Goal: Task Accomplishment & Management: Manage account settings

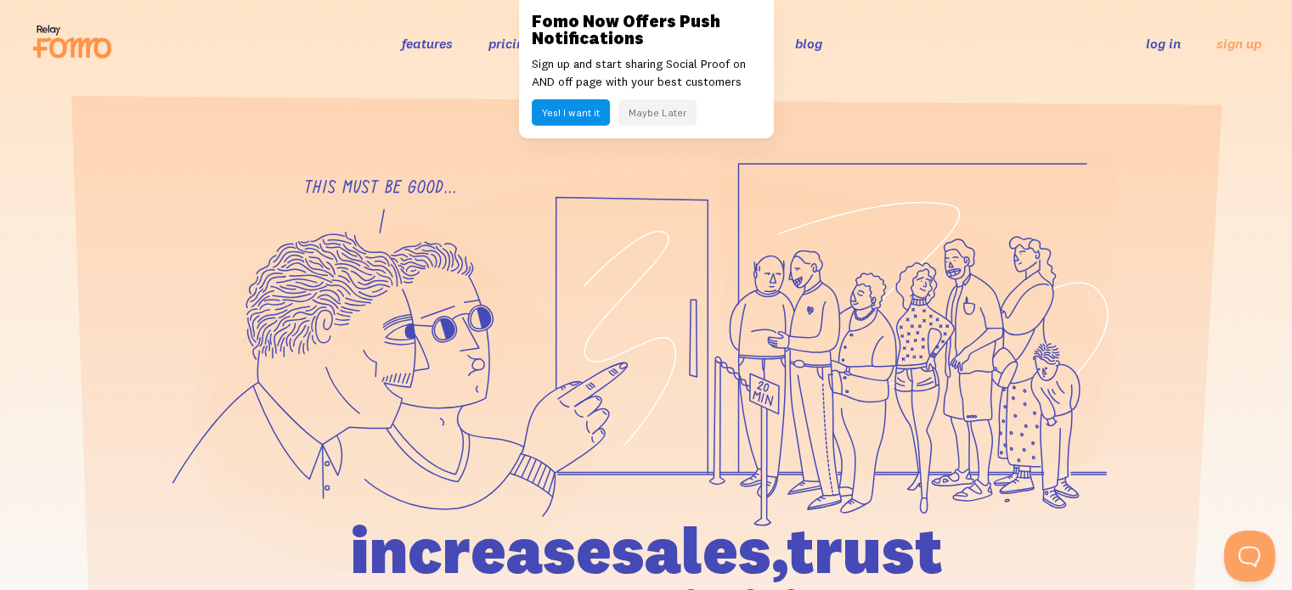
click at [659, 115] on button "Maybe Later" at bounding box center [657, 112] width 78 height 26
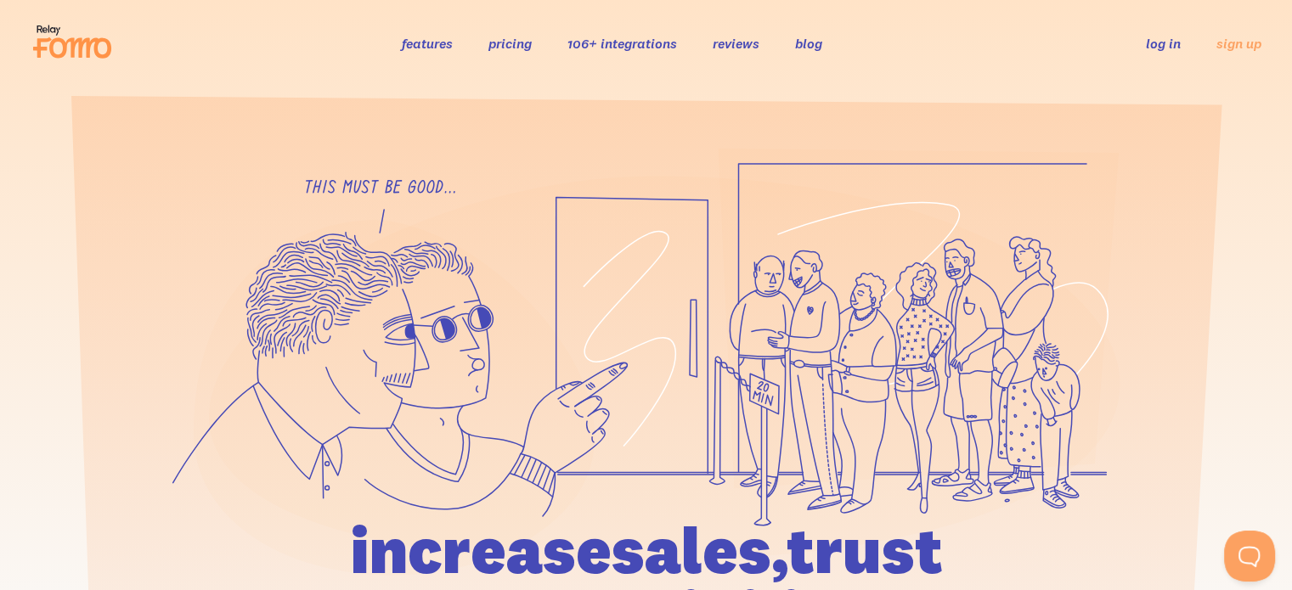
click at [1151, 51] on link "log in" at bounding box center [1162, 43] width 35 height 17
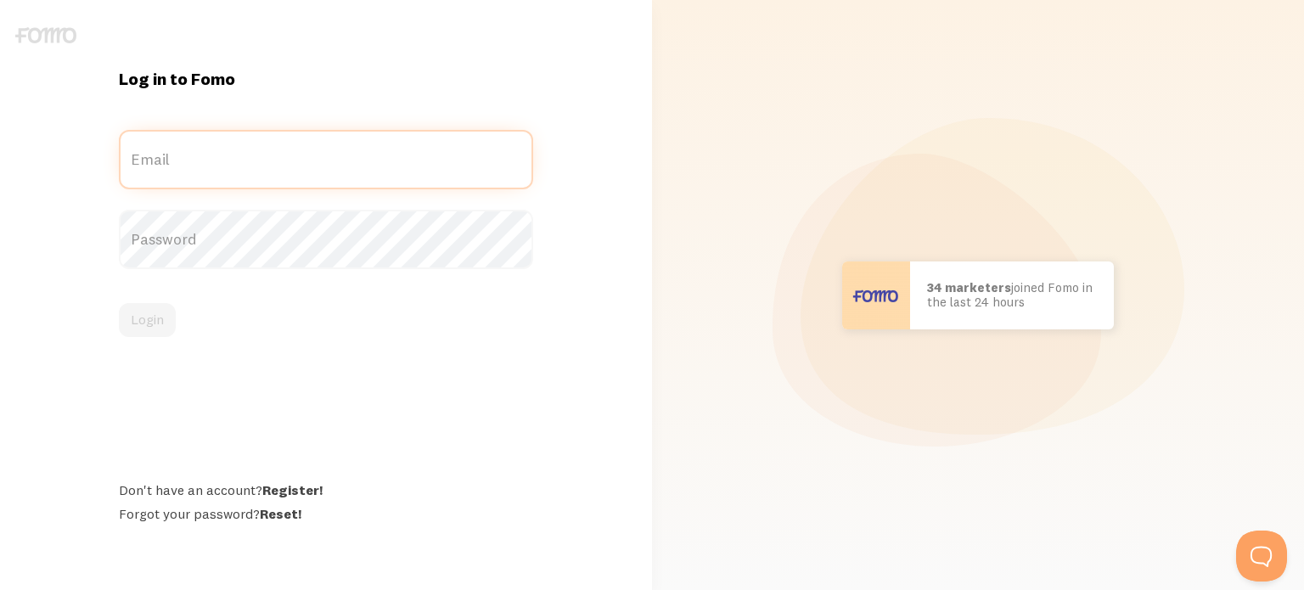
type input "[EMAIL_ADDRESS][DOMAIN_NAME]"
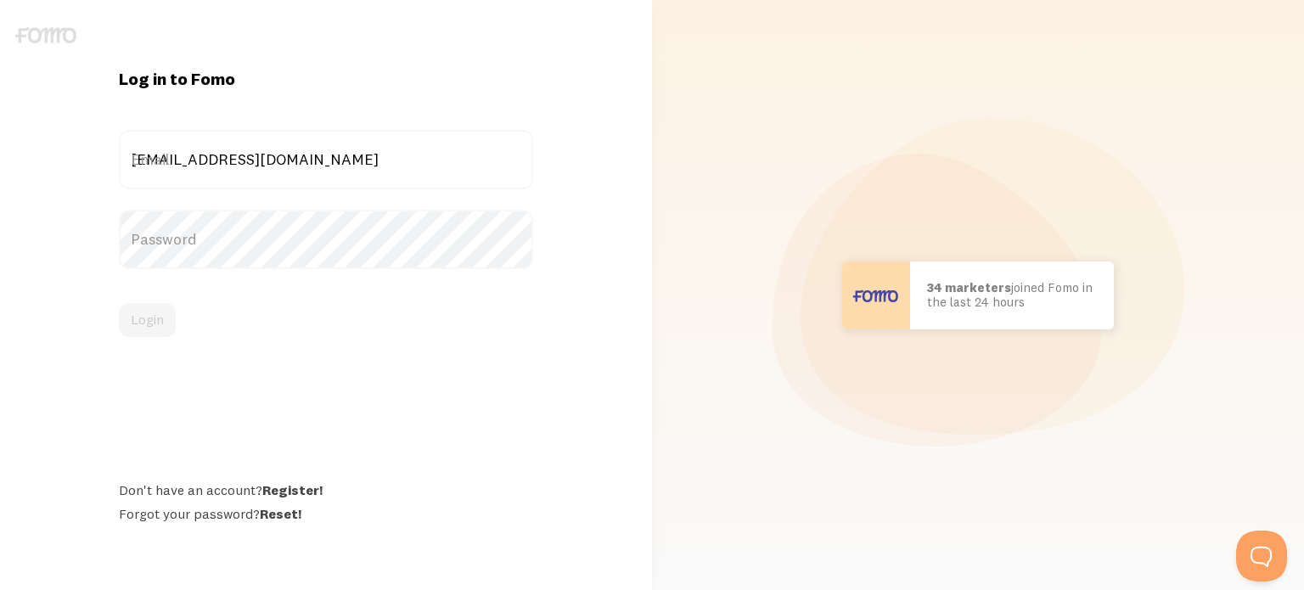
click at [358, 161] on div "contact@home365.co Email" at bounding box center [326, 159] width 414 height 59
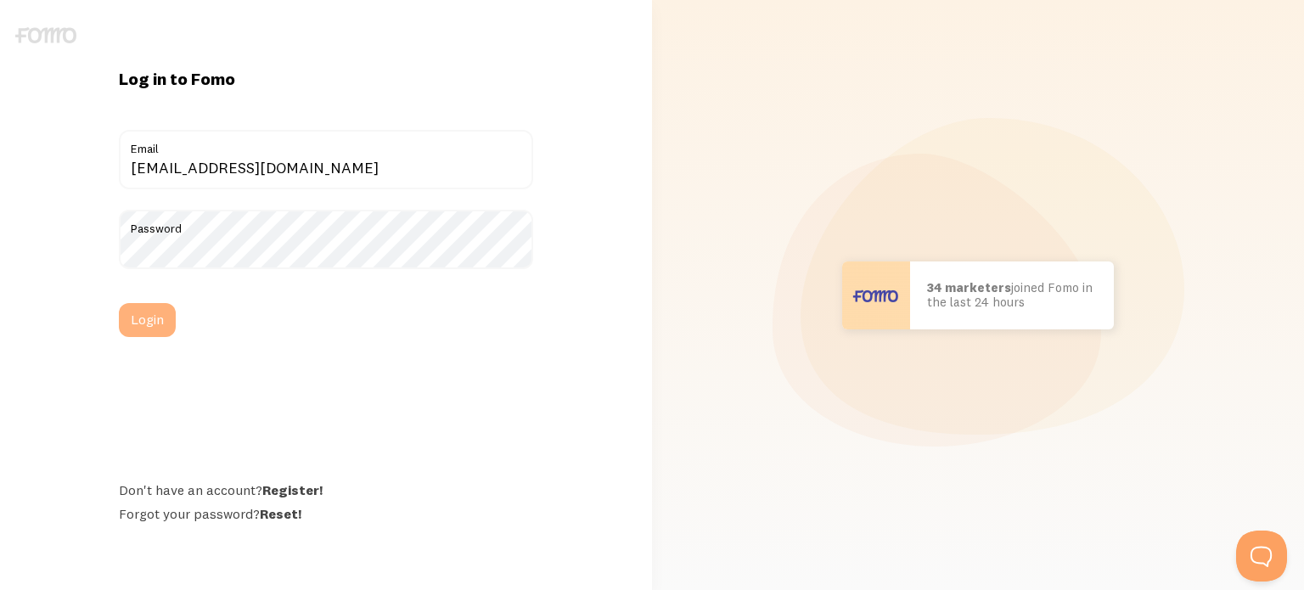
click at [172, 308] on button "Login" at bounding box center [147, 320] width 57 height 34
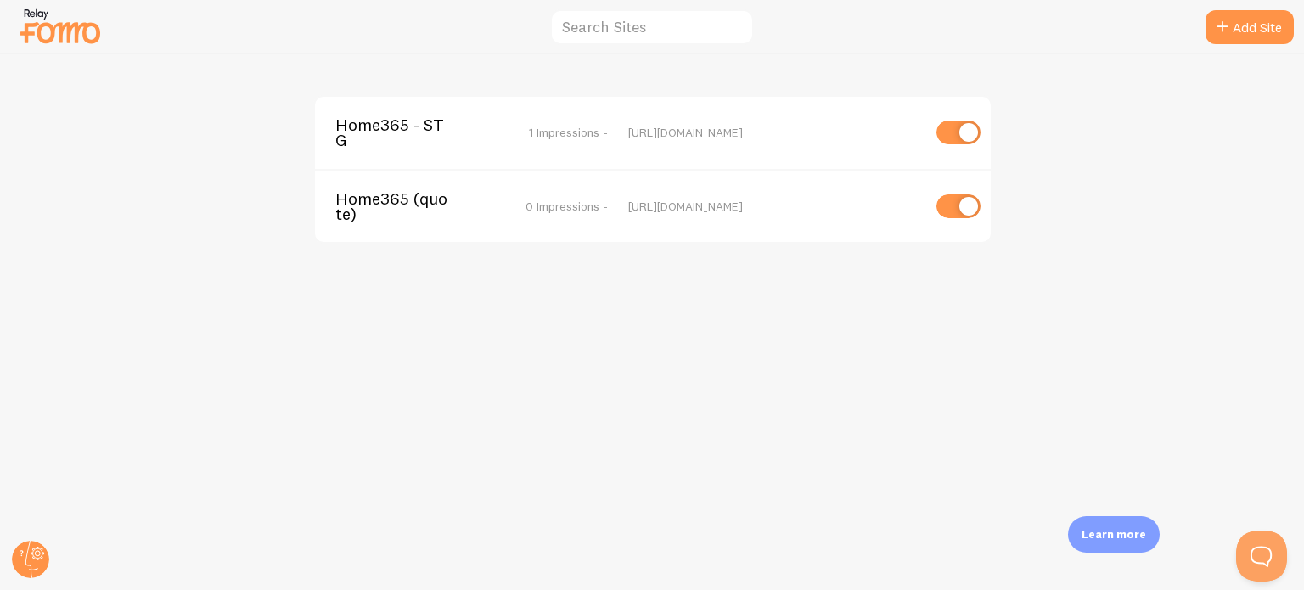
click at [448, 137] on span "Home365 - STG" at bounding box center [403, 132] width 137 height 31
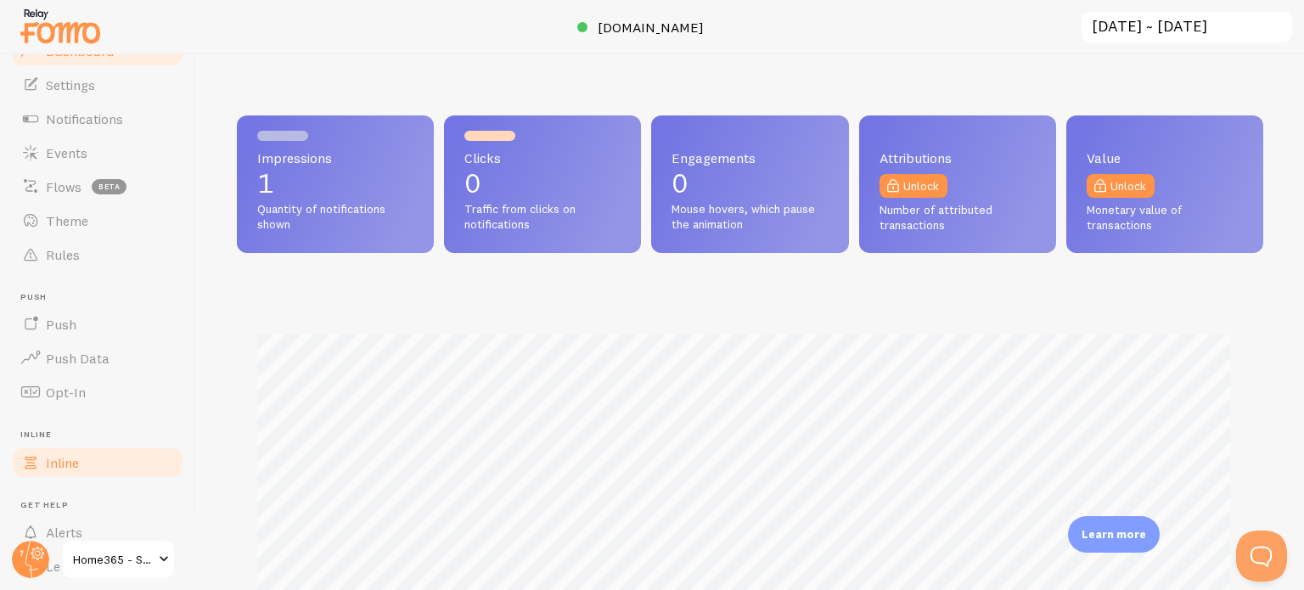
scroll to position [145, 0]
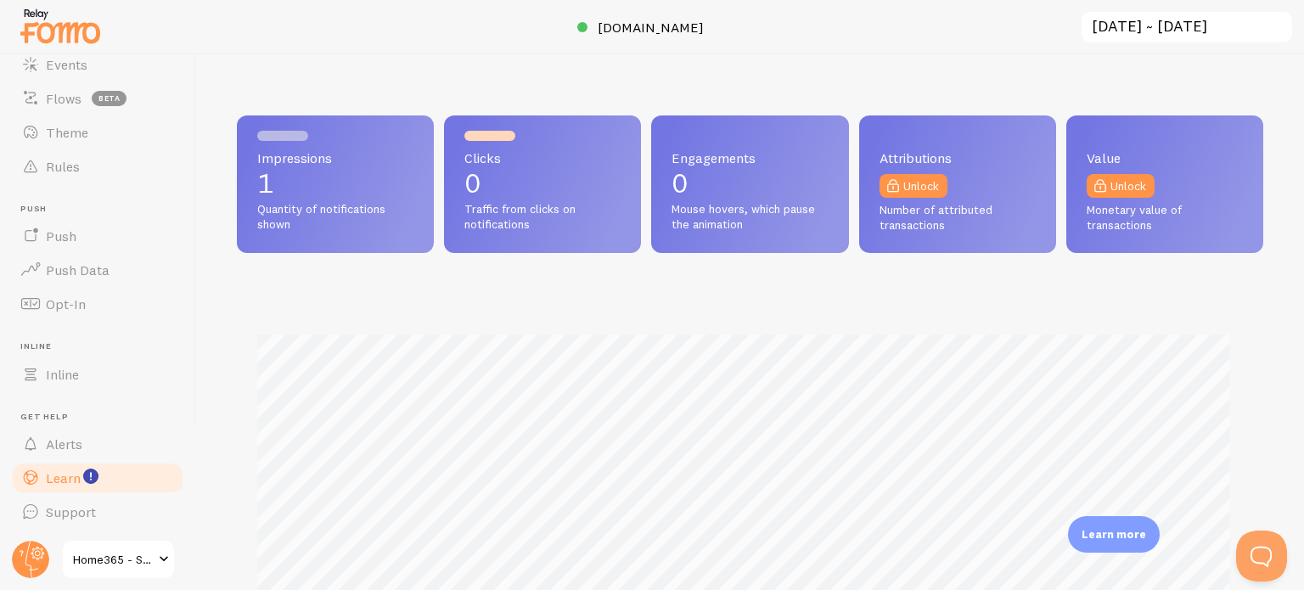
click at [70, 481] on span "Learn" at bounding box center [63, 478] width 35 height 17
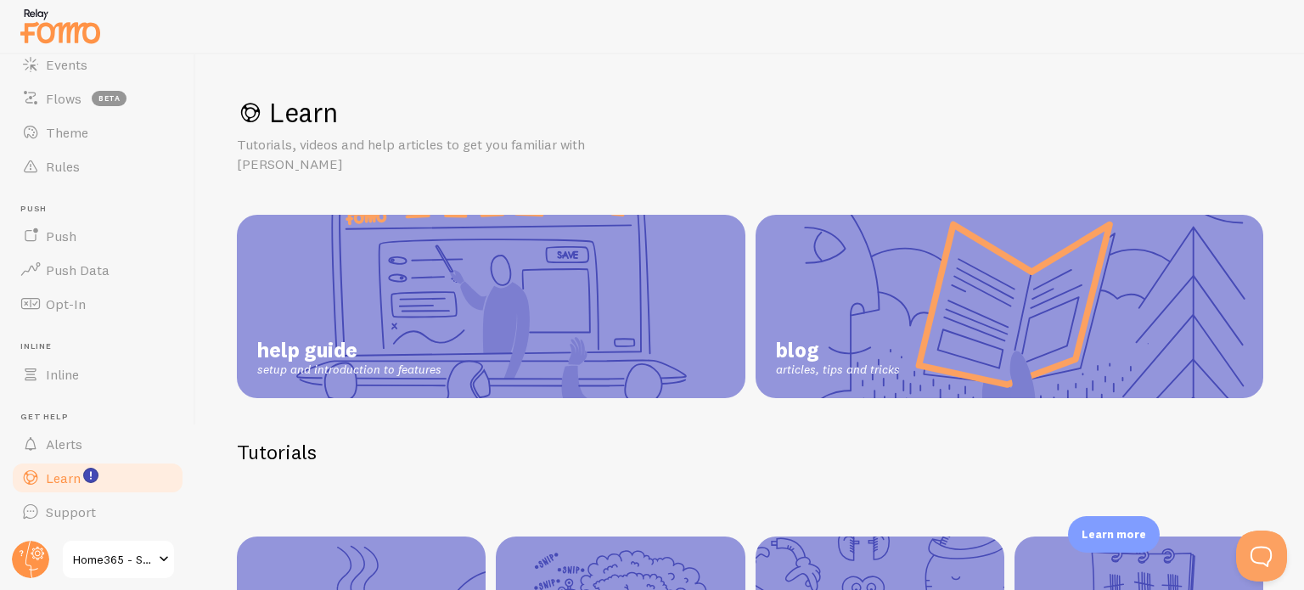
click at [538, 270] on link "help guide setup and introduction to features" at bounding box center [491, 306] width 509 height 183
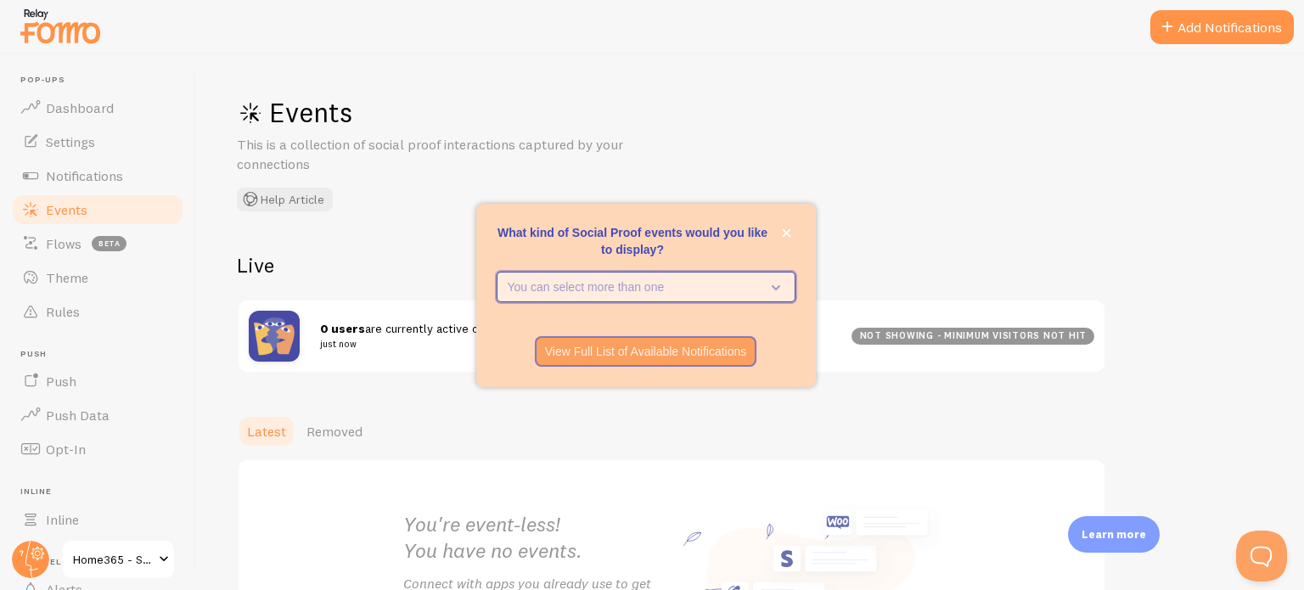
click at [732, 273] on button "You can select more than one" at bounding box center [646, 287] width 299 height 31
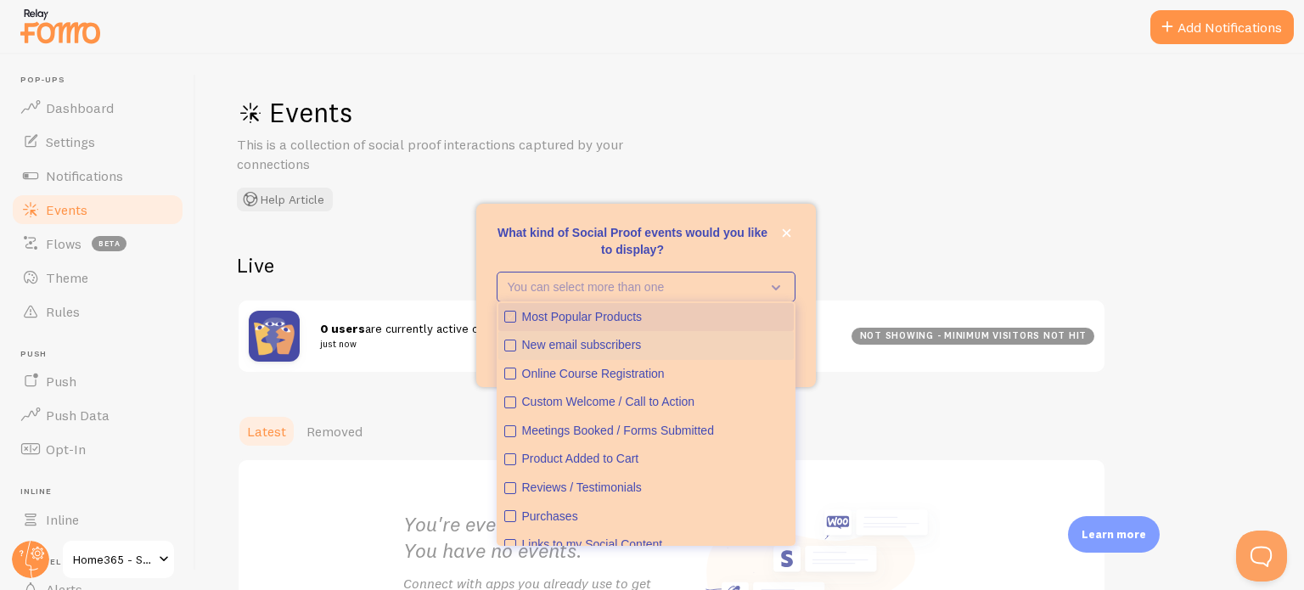
scroll to position [44, 0]
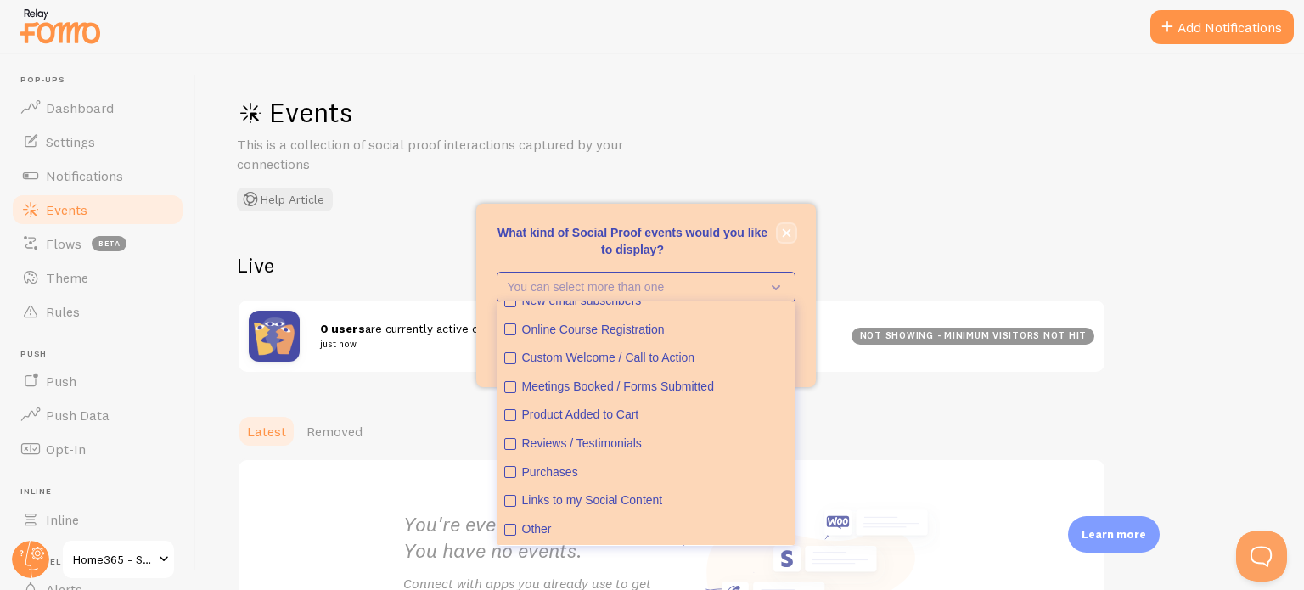
click at [785, 227] on button "close," at bounding box center [787, 233] width 18 height 18
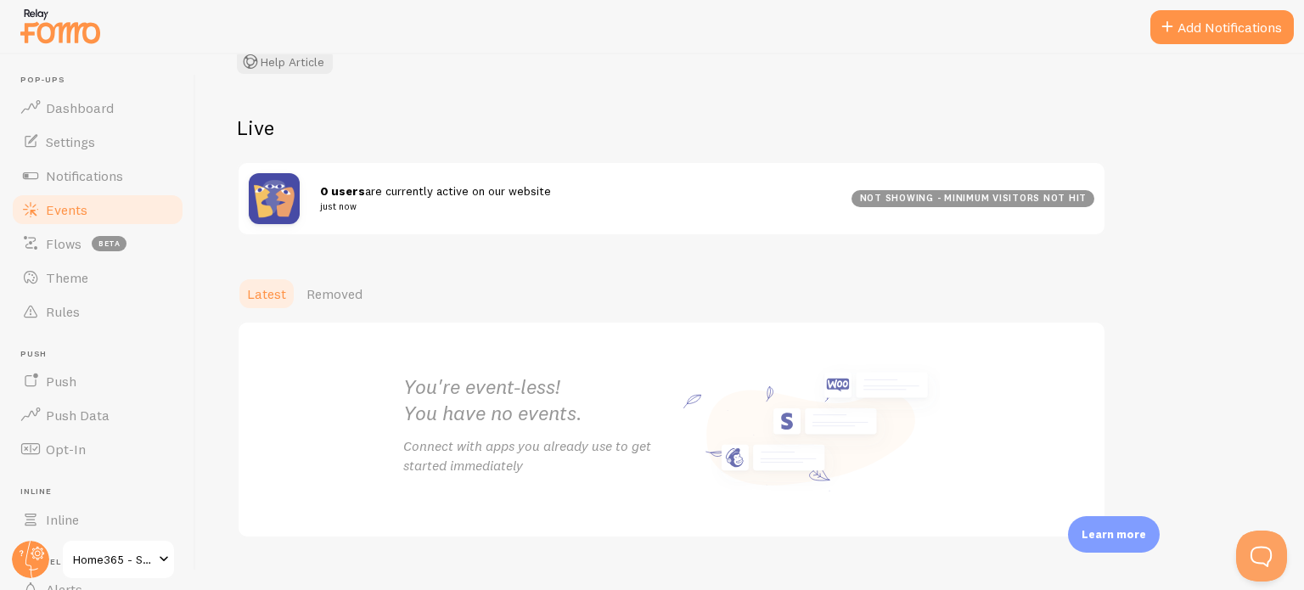
scroll to position [165, 0]
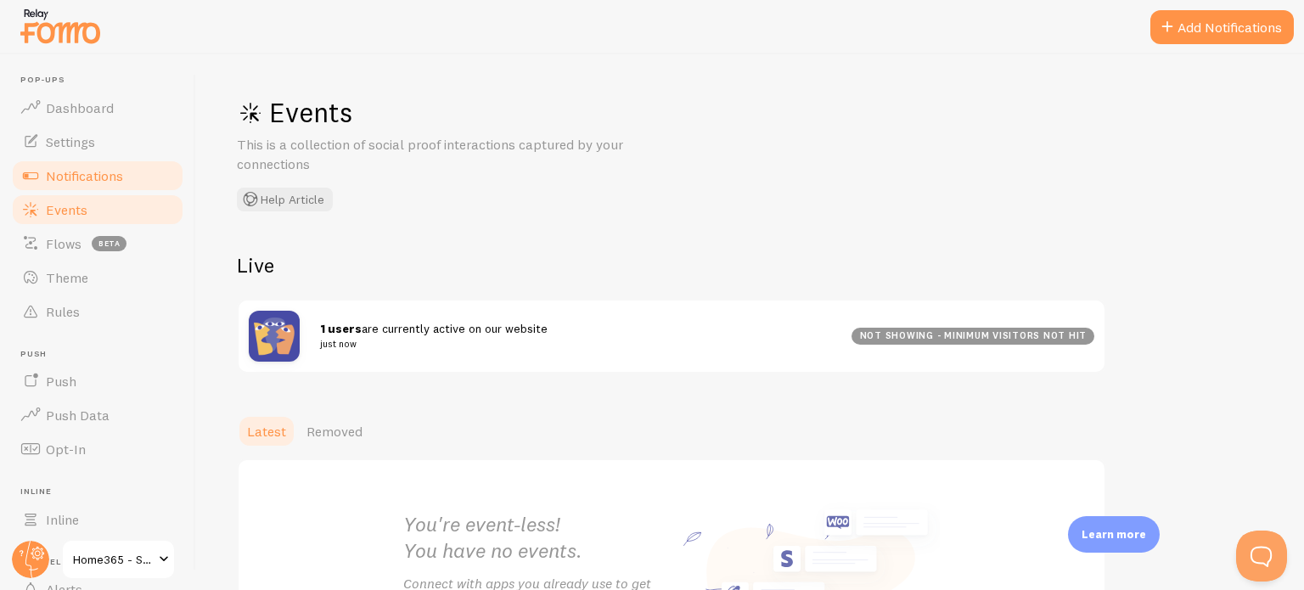
click at [107, 172] on span "Notifications" at bounding box center [84, 175] width 77 height 17
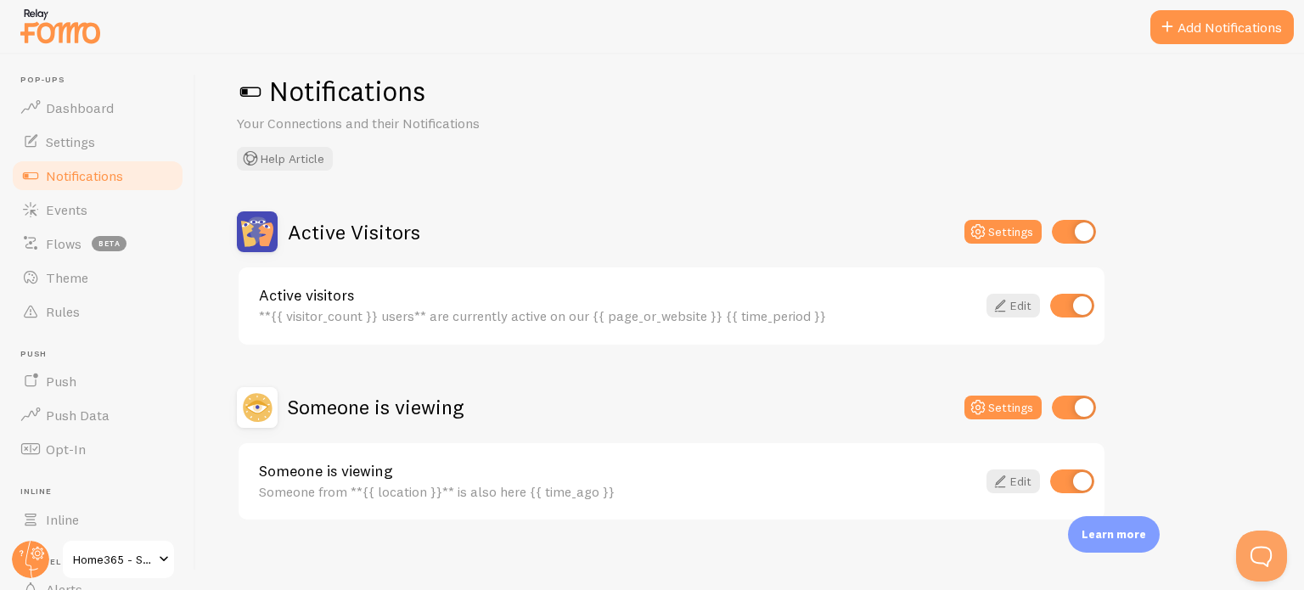
scroll to position [32, 0]
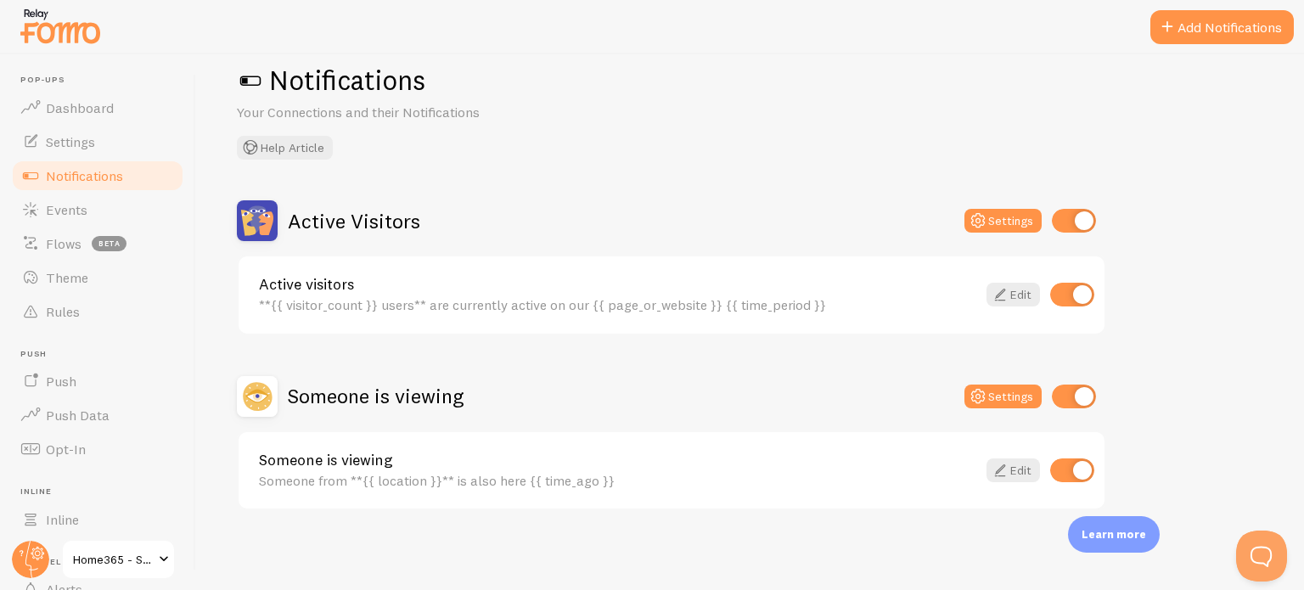
click at [136, 563] on span "Home365 - STG" at bounding box center [113, 559] width 81 height 20
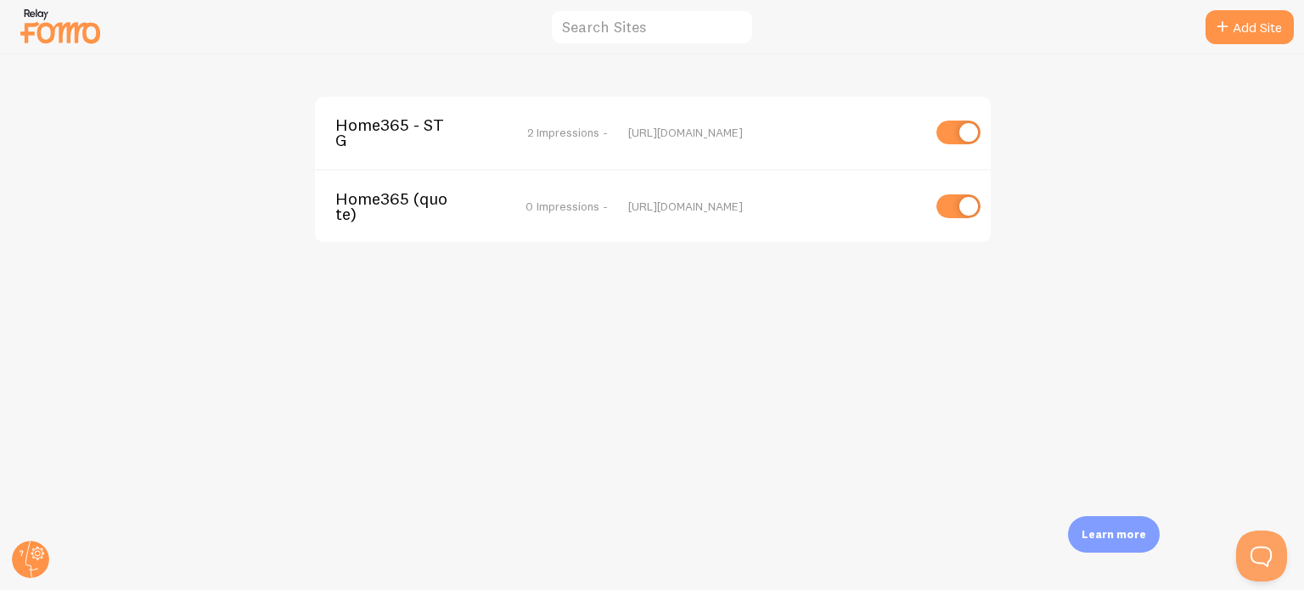
click at [456, 145] on span "Home365 - STG" at bounding box center [403, 132] width 137 height 31
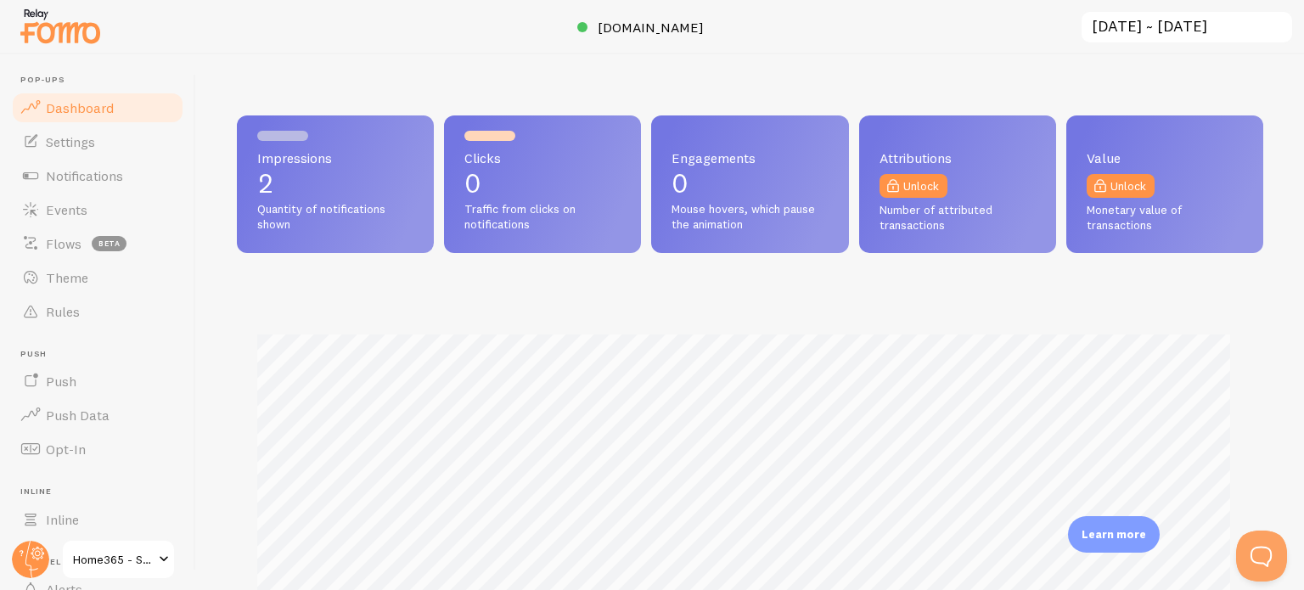
scroll to position [446, 1013]
click at [70, 139] on span "Settings" at bounding box center [70, 141] width 49 height 17
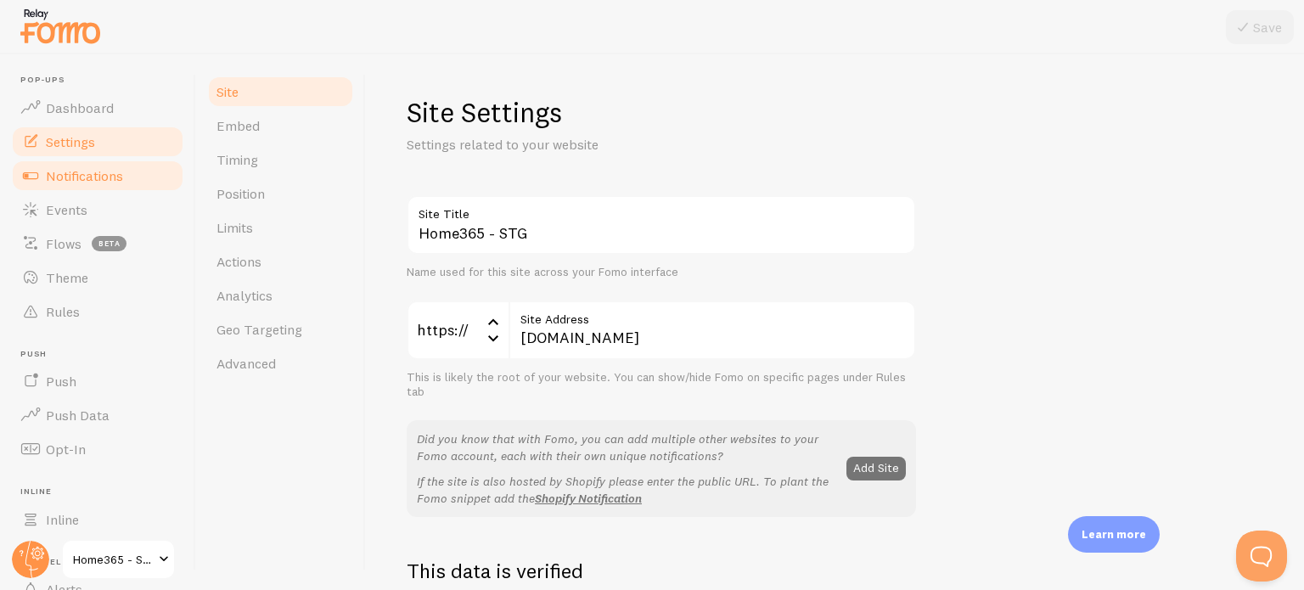
click at [109, 177] on span "Notifications" at bounding box center [84, 175] width 77 height 17
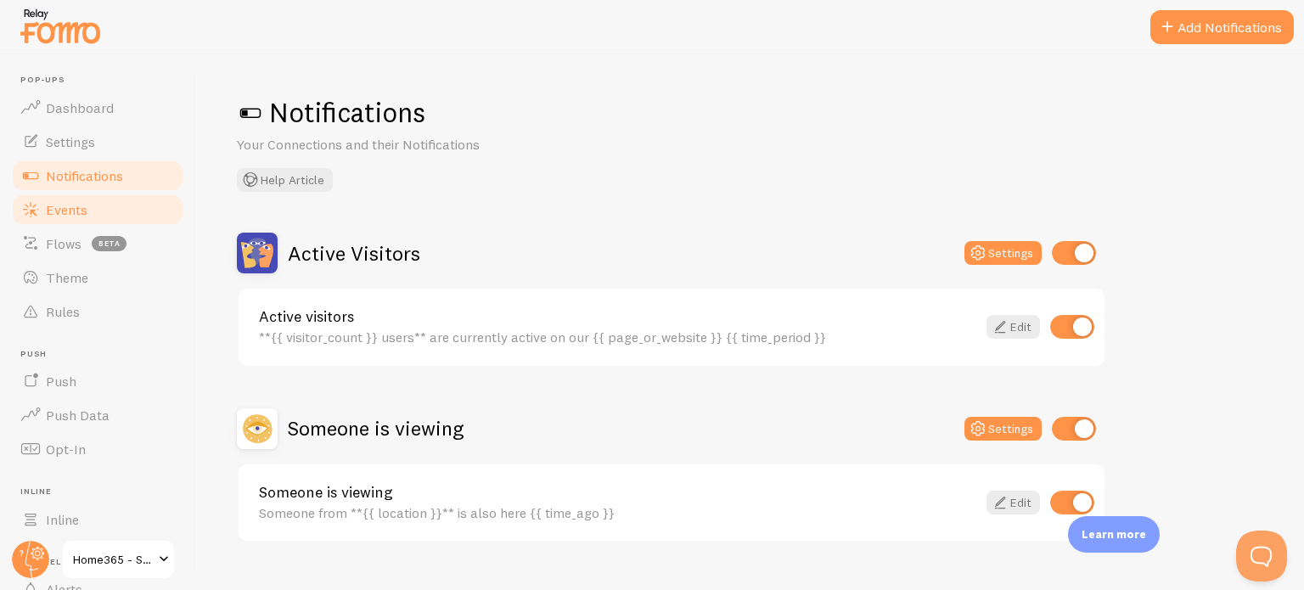
click at [82, 213] on span "Events" at bounding box center [67, 209] width 42 height 17
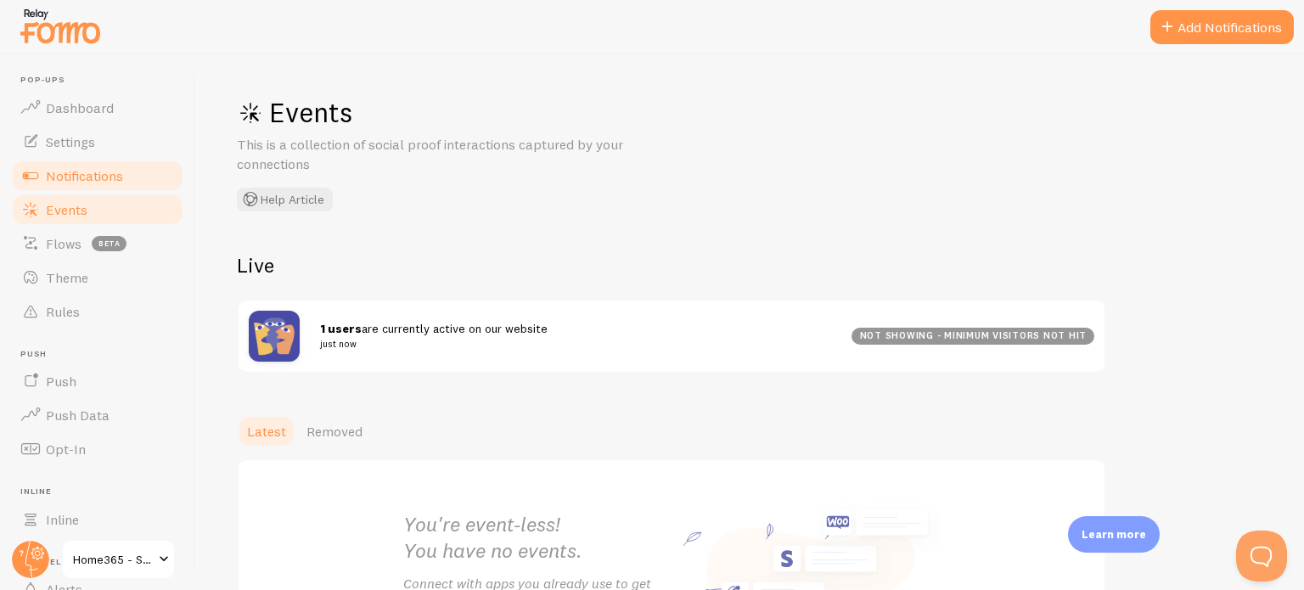
click at [93, 178] on span "Notifications" at bounding box center [84, 175] width 77 height 17
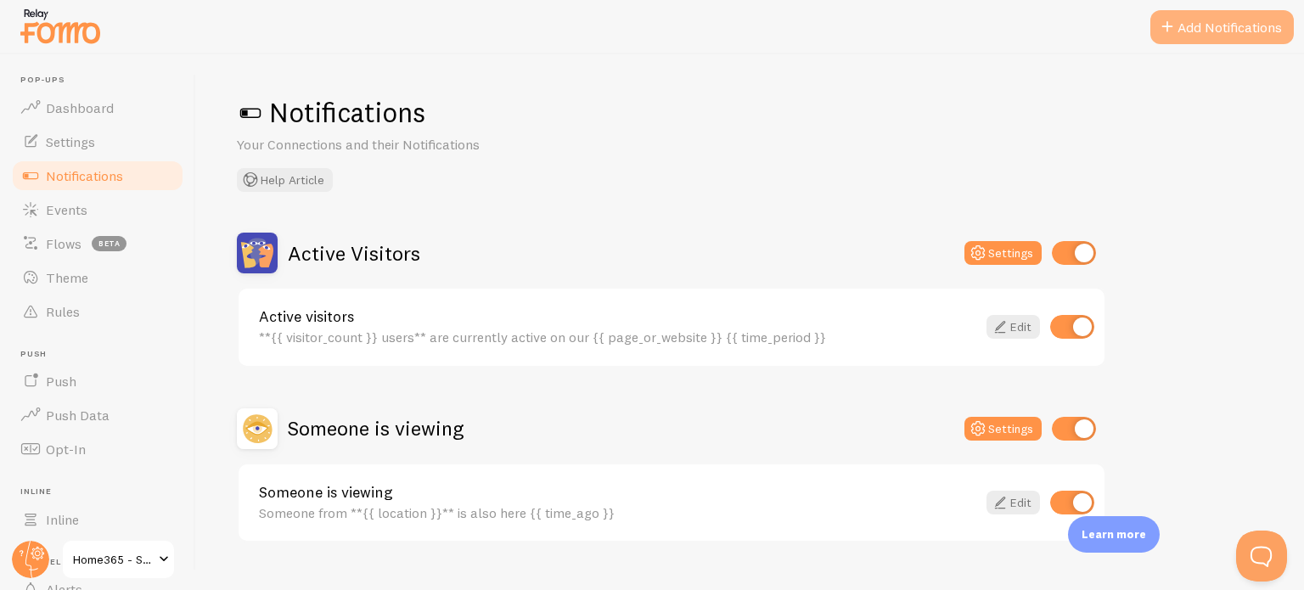
click at [1185, 35] on button "Add Notifications" at bounding box center [1223, 27] width 144 height 34
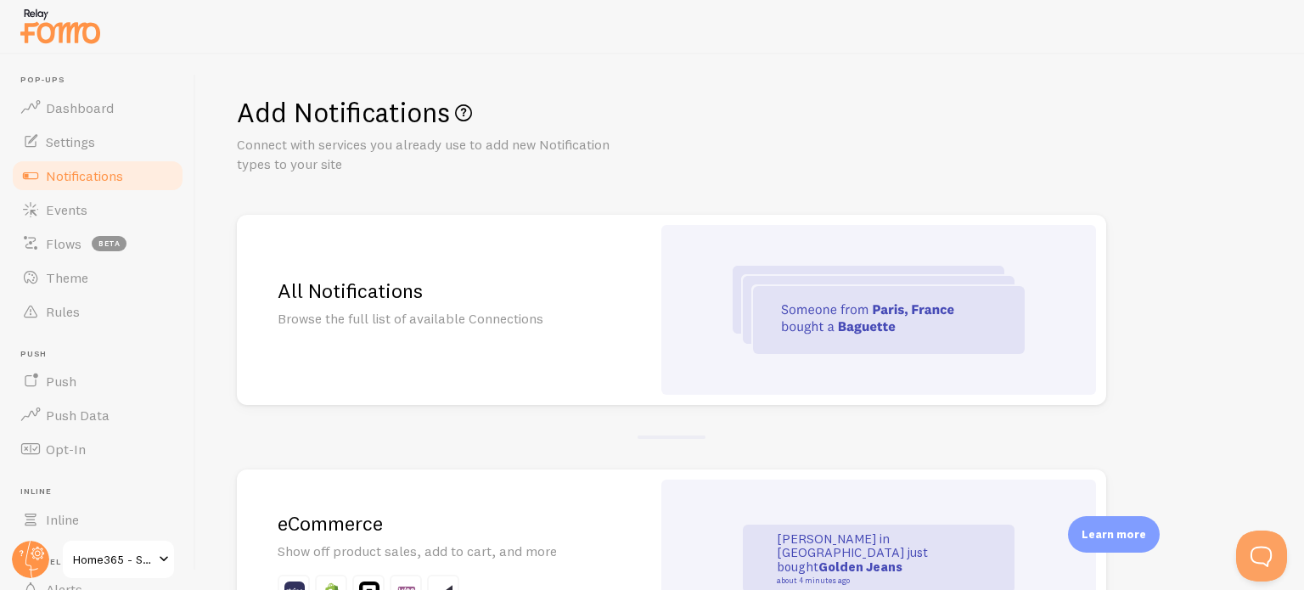
scroll to position [170, 0]
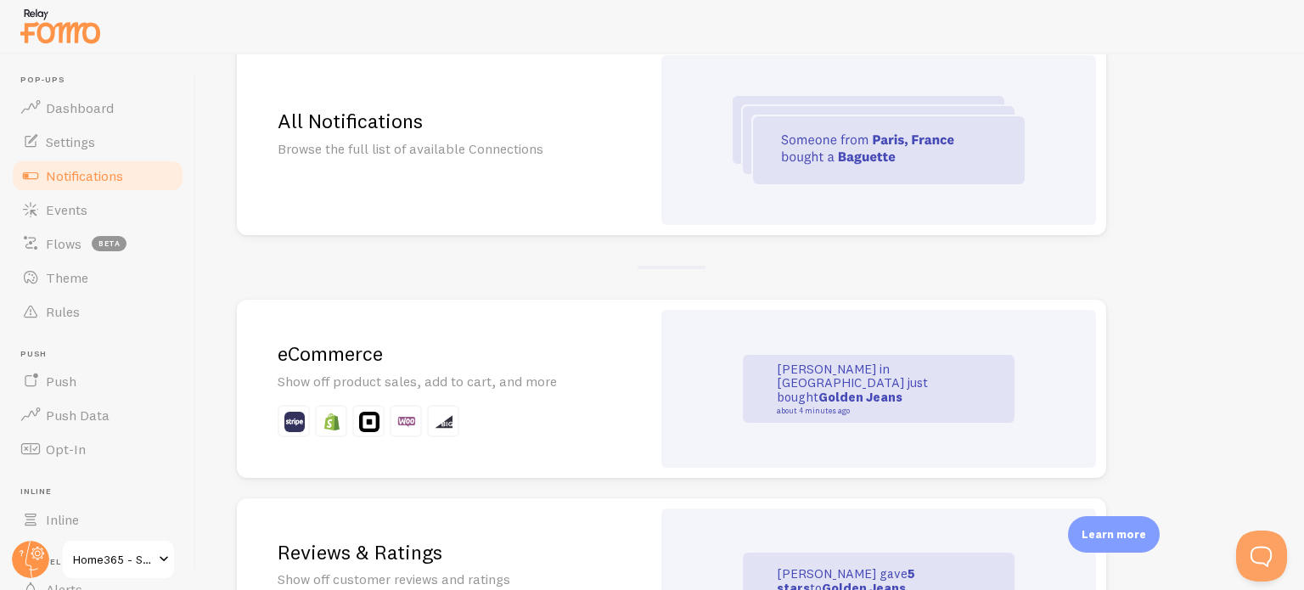
click at [127, 172] on link "Notifications" at bounding box center [97, 176] width 175 height 34
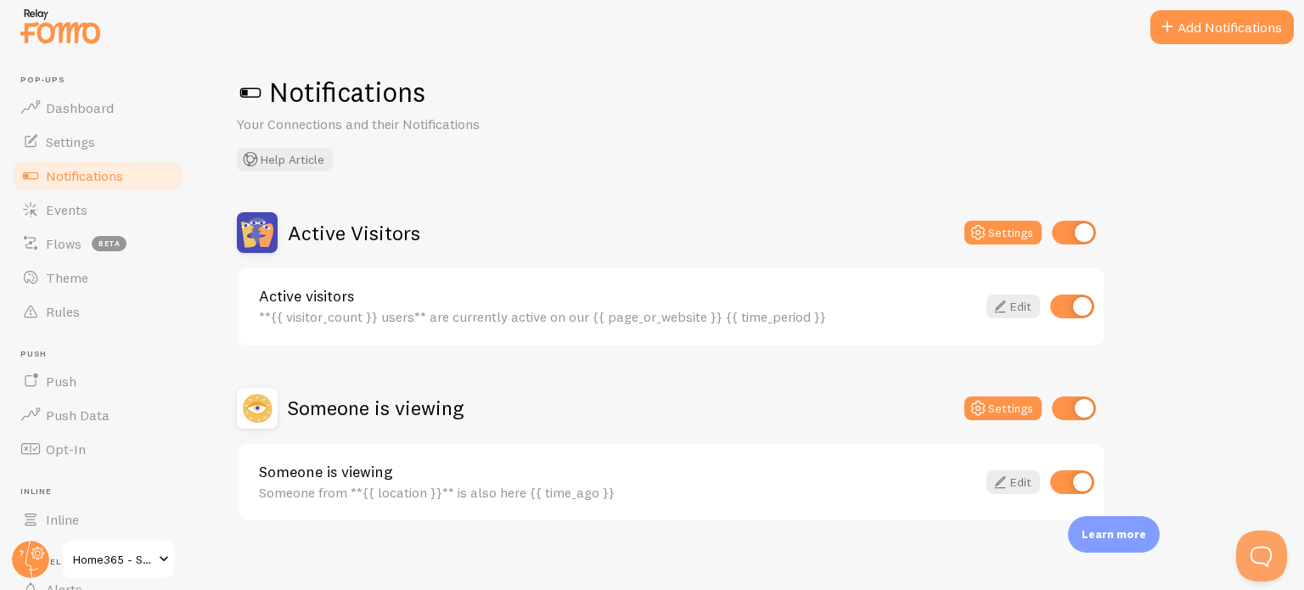
scroll to position [32, 0]
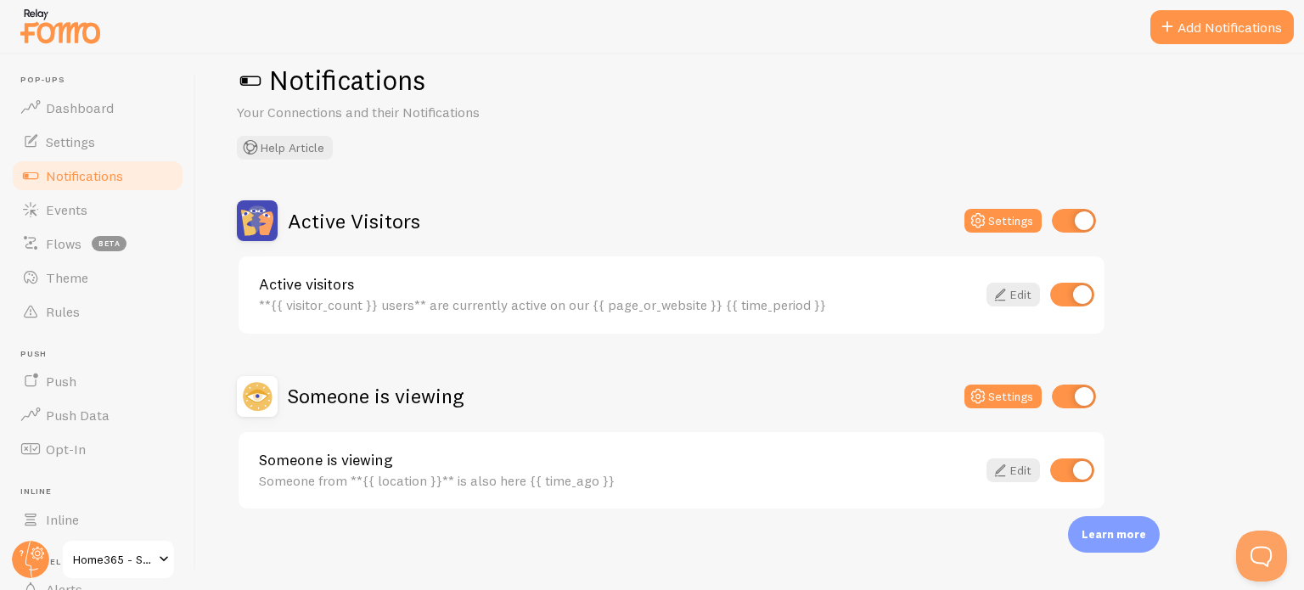
click at [84, 178] on span "Notifications" at bounding box center [84, 175] width 77 height 17
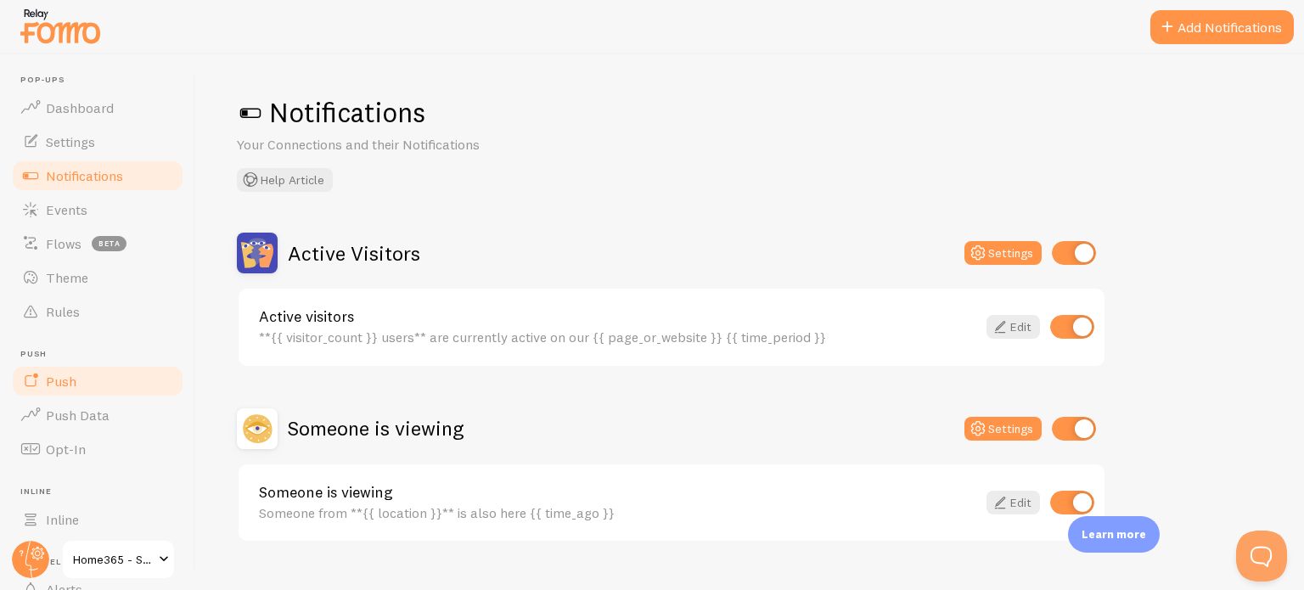
click at [92, 380] on link "Push" at bounding box center [97, 381] width 175 height 34
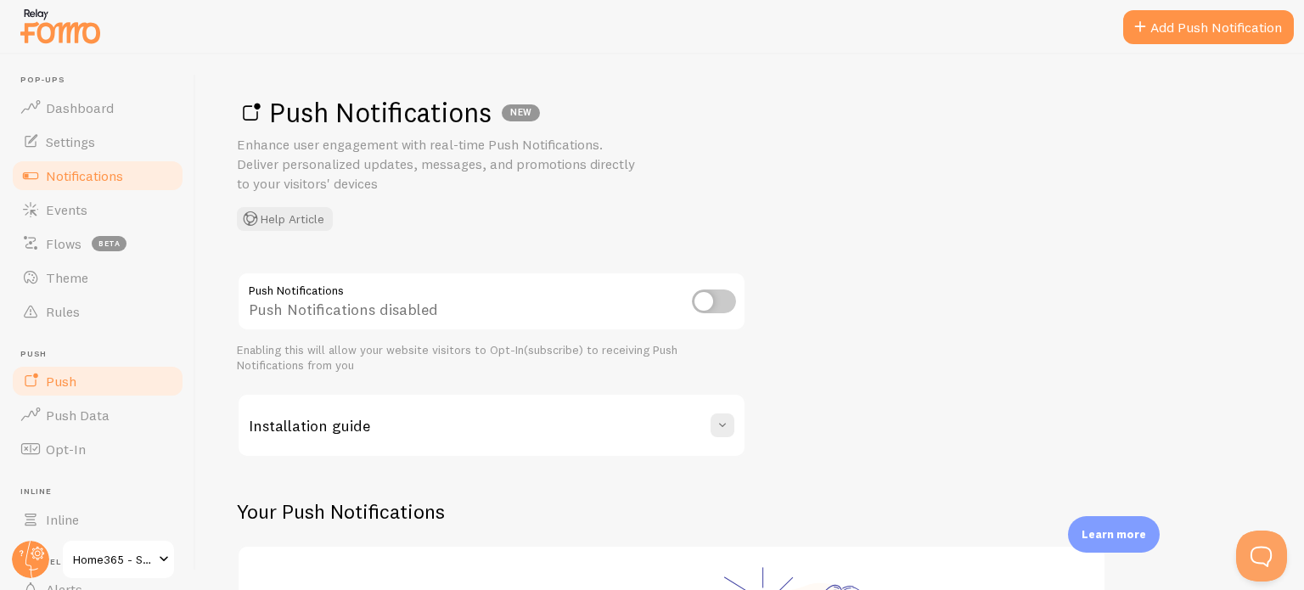
click at [82, 168] on span "Notifications" at bounding box center [84, 175] width 77 height 17
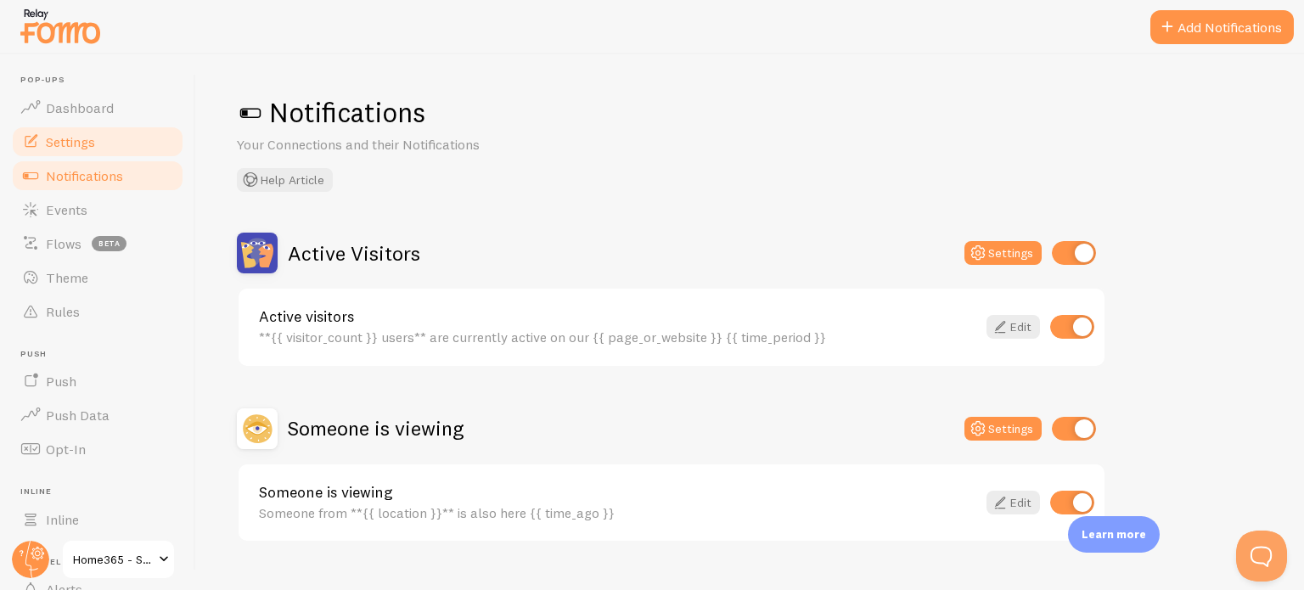
click at [71, 145] on span "Settings" at bounding box center [70, 141] width 49 height 17
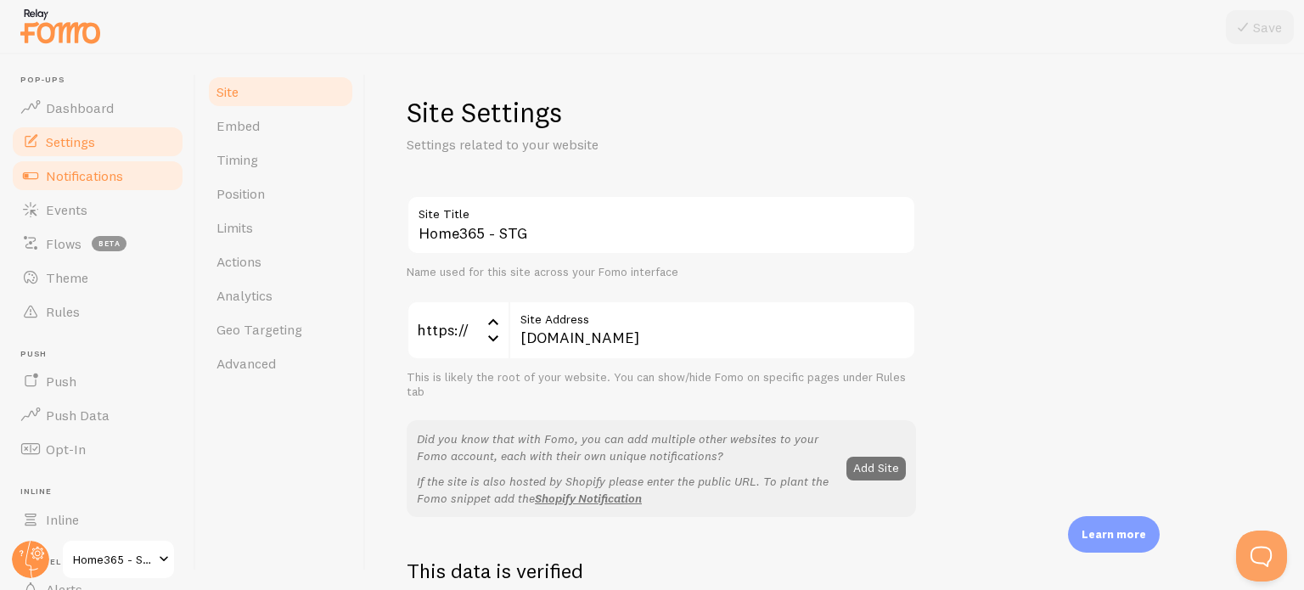
click at [70, 167] on span "Notifications" at bounding box center [84, 175] width 77 height 17
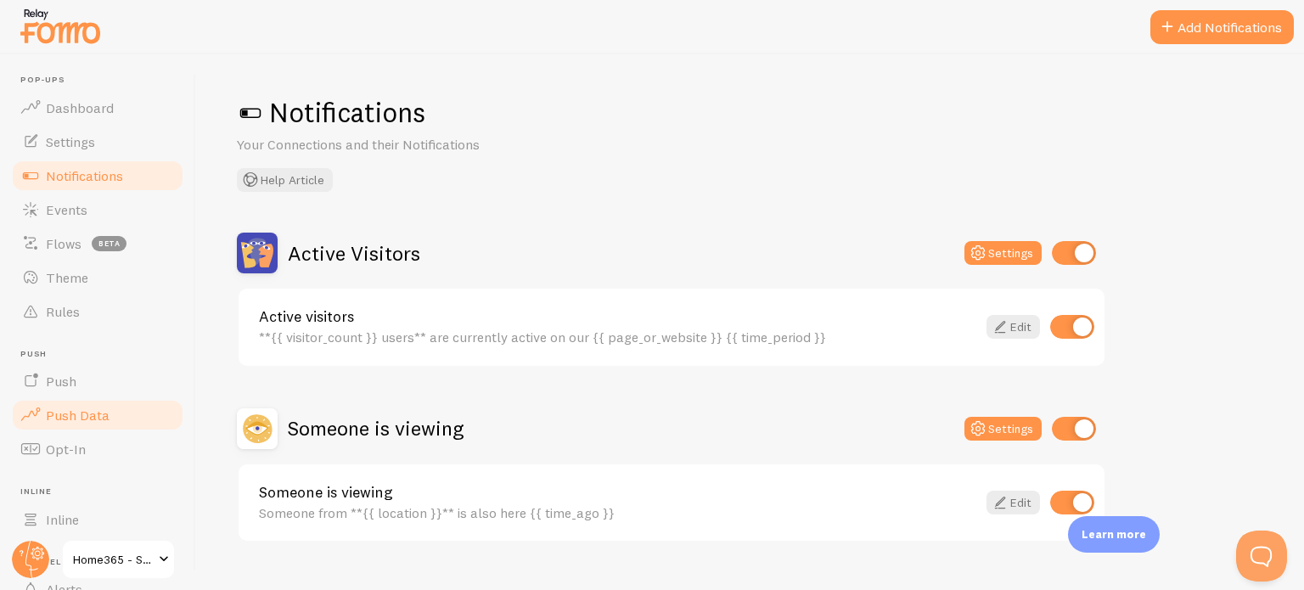
click at [85, 425] on link "Push Data" at bounding box center [97, 415] width 175 height 34
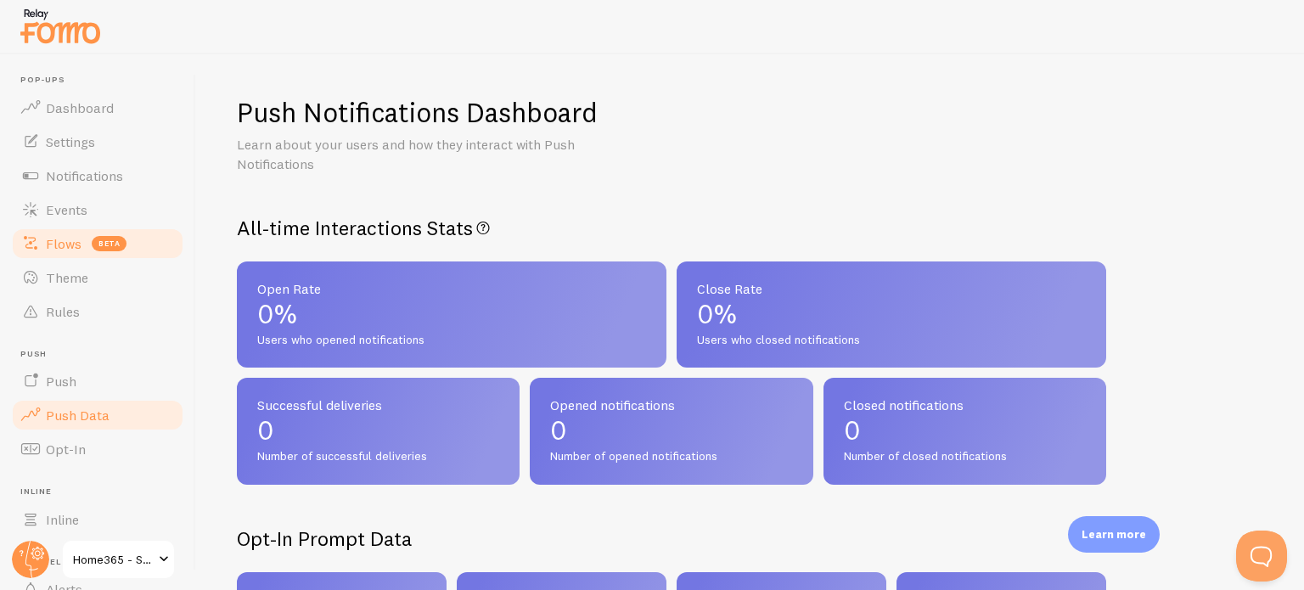
click at [80, 237] on span "Flows" at bounding box center [64, 243] width 36 height 17
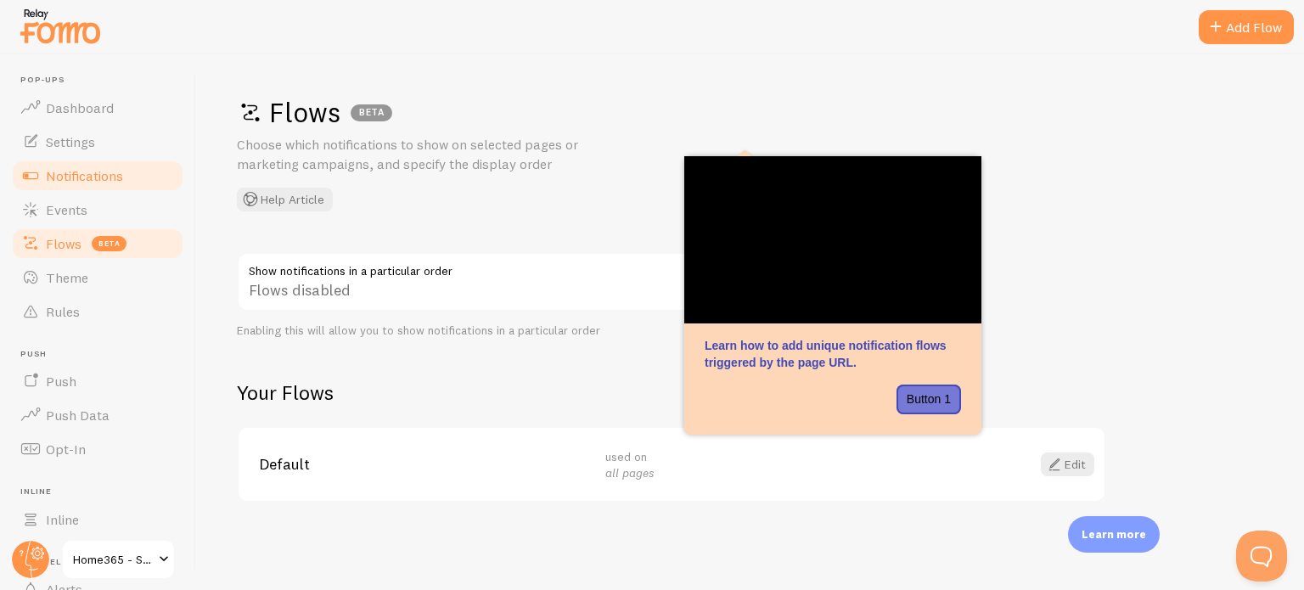
click at [93, 177] on span "Notifications" at bounding box center [84, 175] width 77 height 17
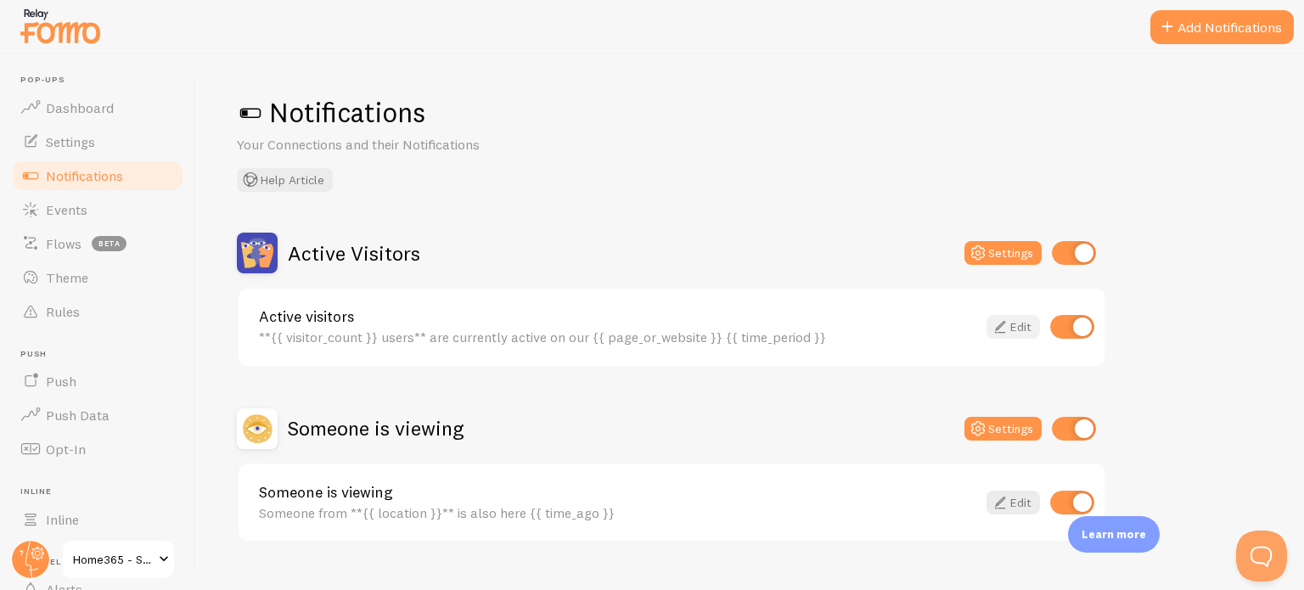
click at [1016, 329] on link "Edit" at bounding box center [1013, 327] width 53 height 24
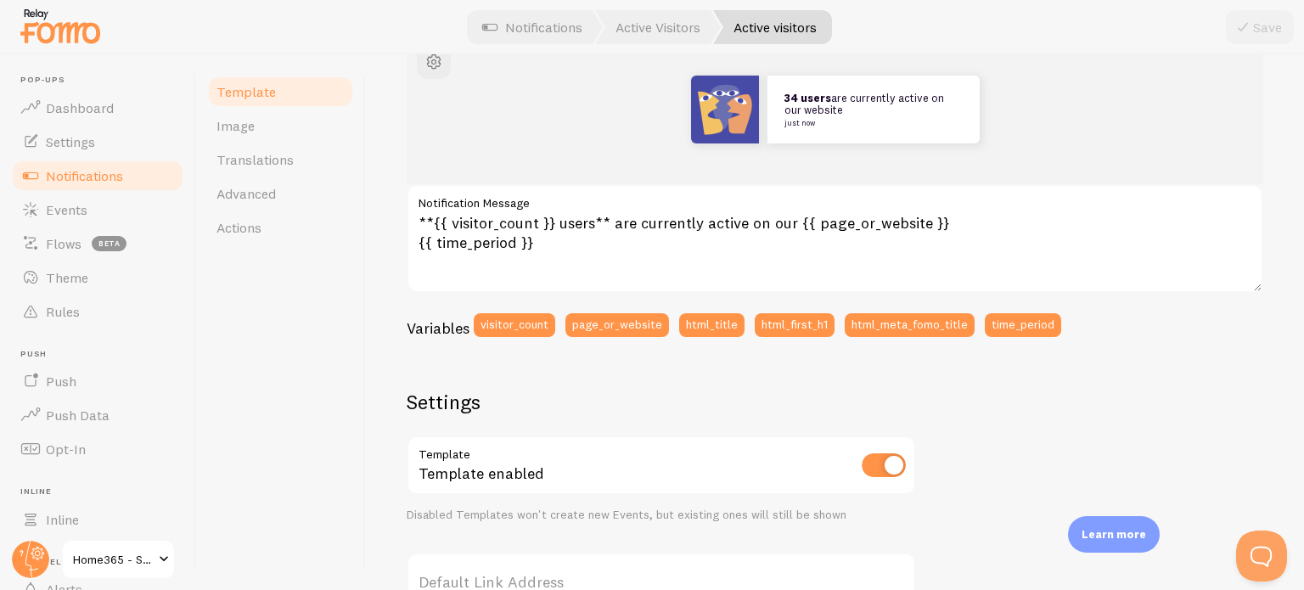
scroll to position [126, 0]
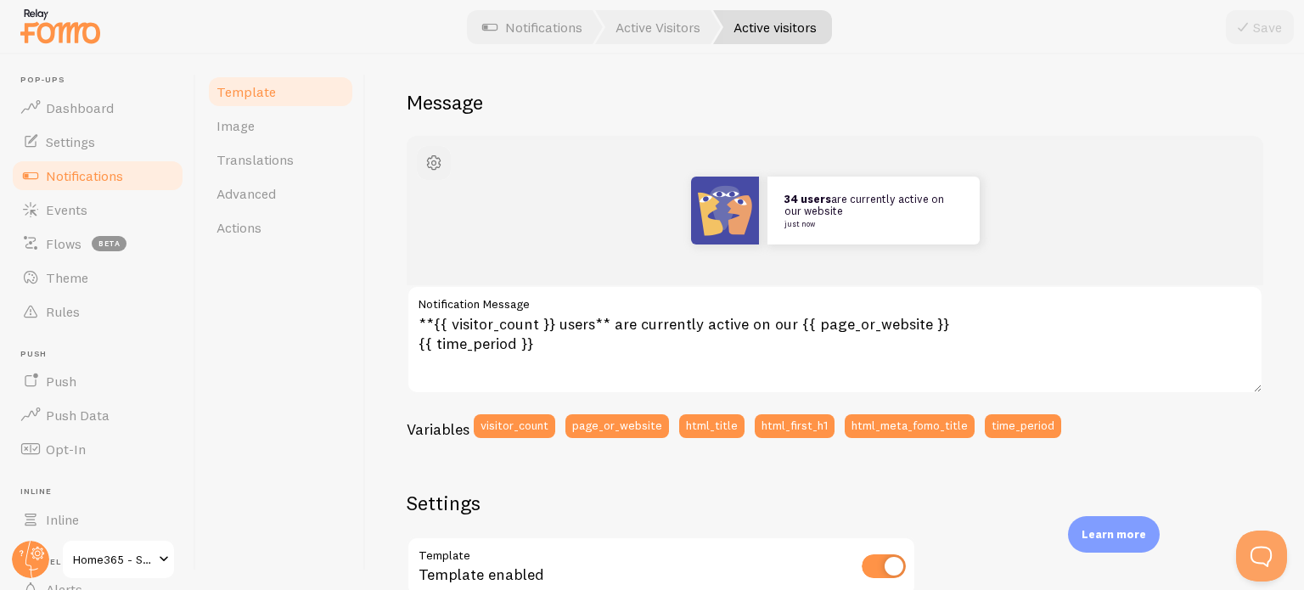
click at [431, 160] on span "button" at bounding box center [434, 163] width 20 height 20
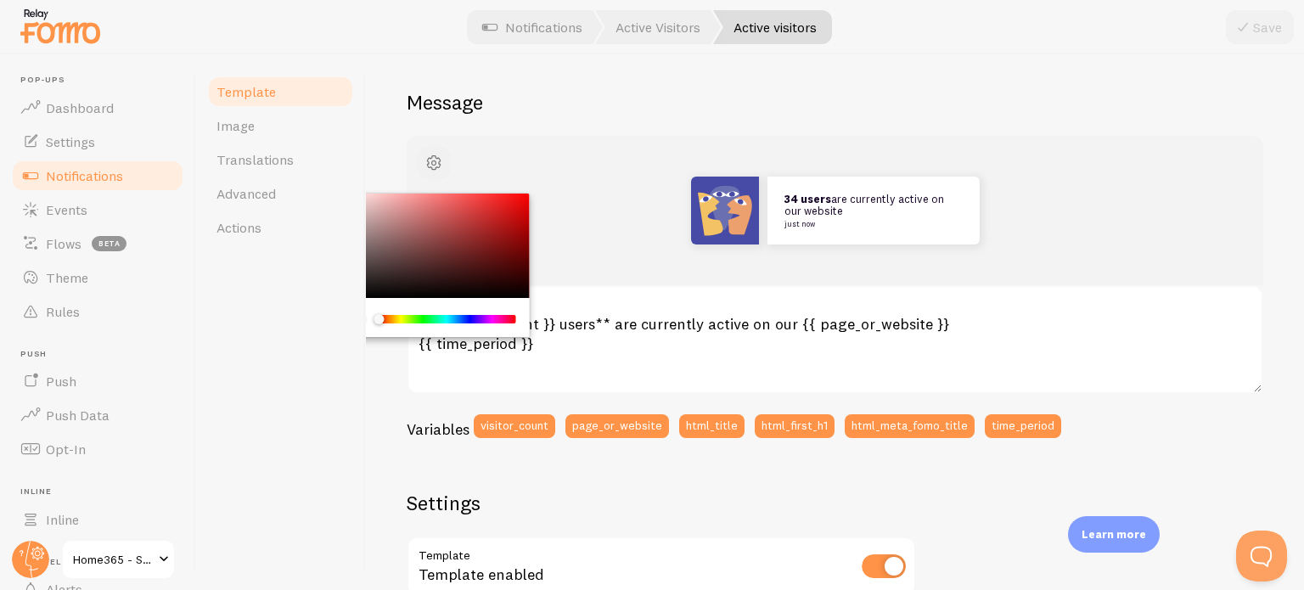
click at [431, 160] on span "button" at bounding box center [434, 163] width 20 height 20
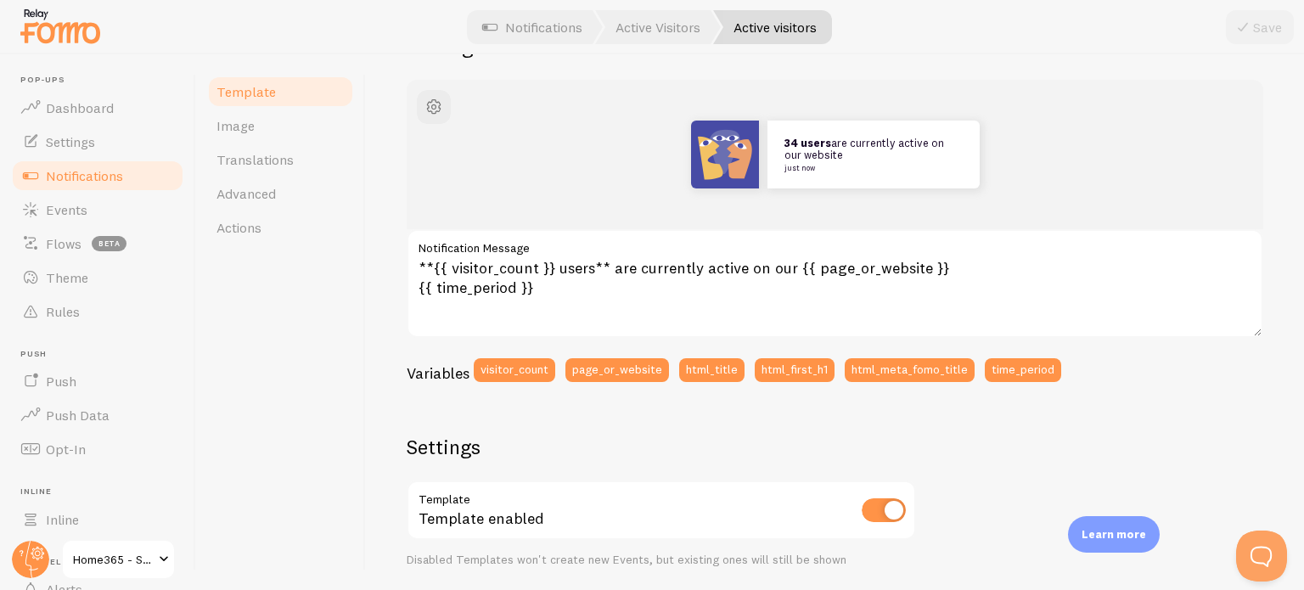
scroll to position [211, 0]
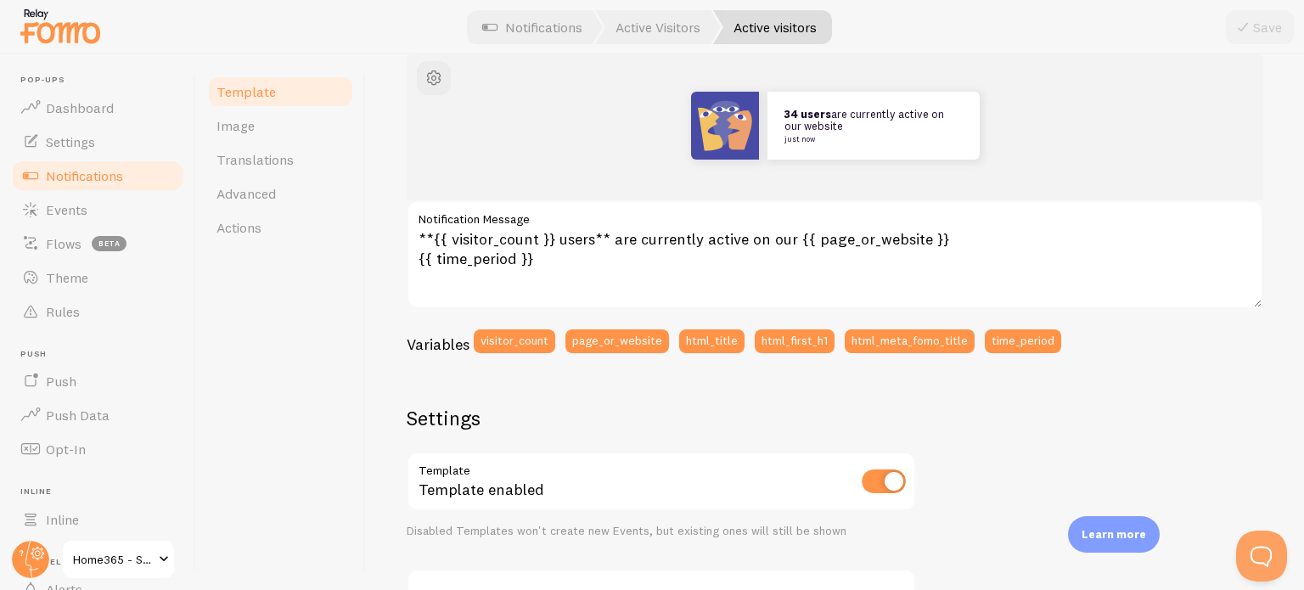
click at [105, 184] on link "Notifications" at bounding box center [97, 176] width 175 height 34
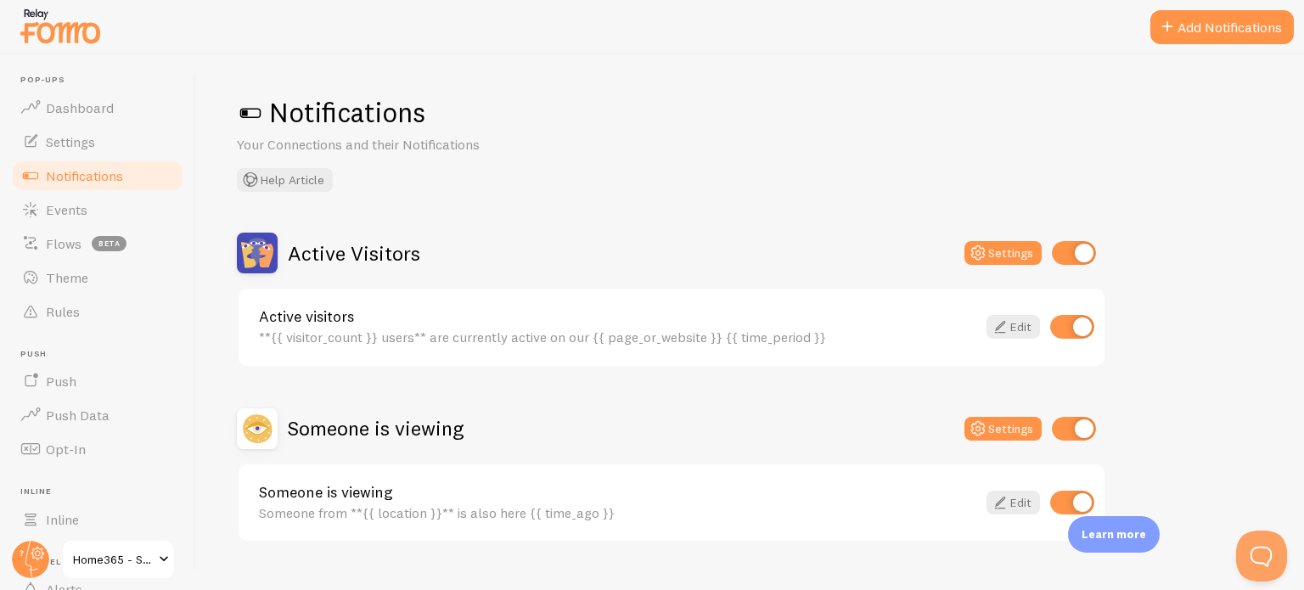
scroll to position [32, 0]
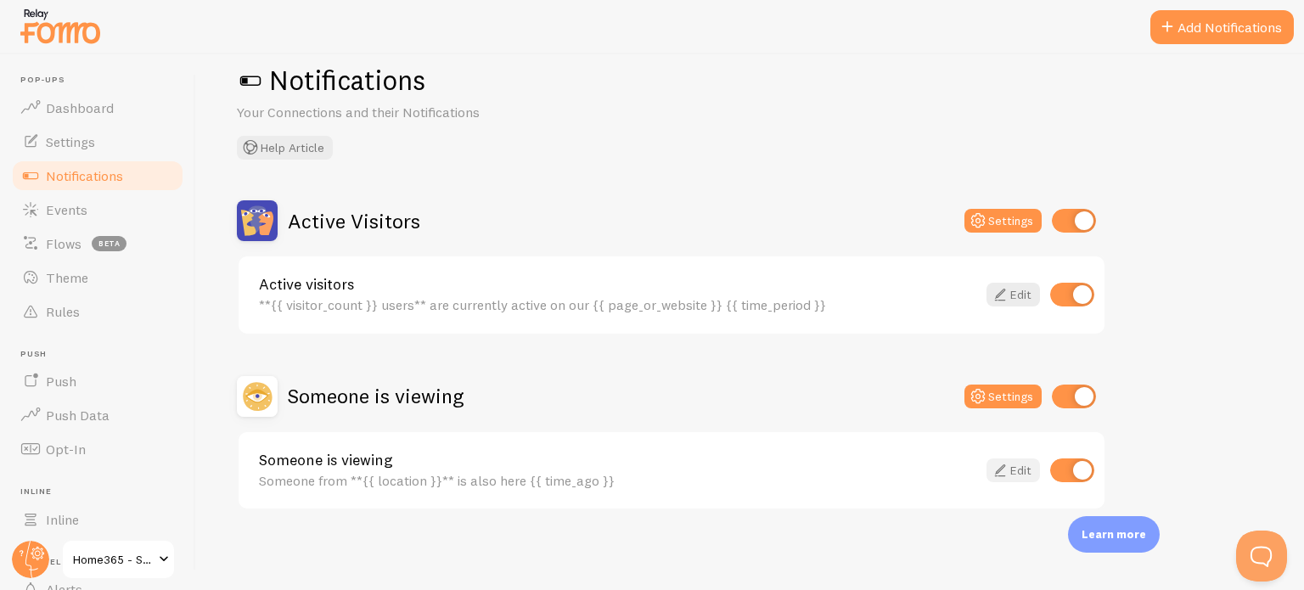
click at [1017, 475] on link "Edit" at bounding box center [1013, 471] width 53 height 24
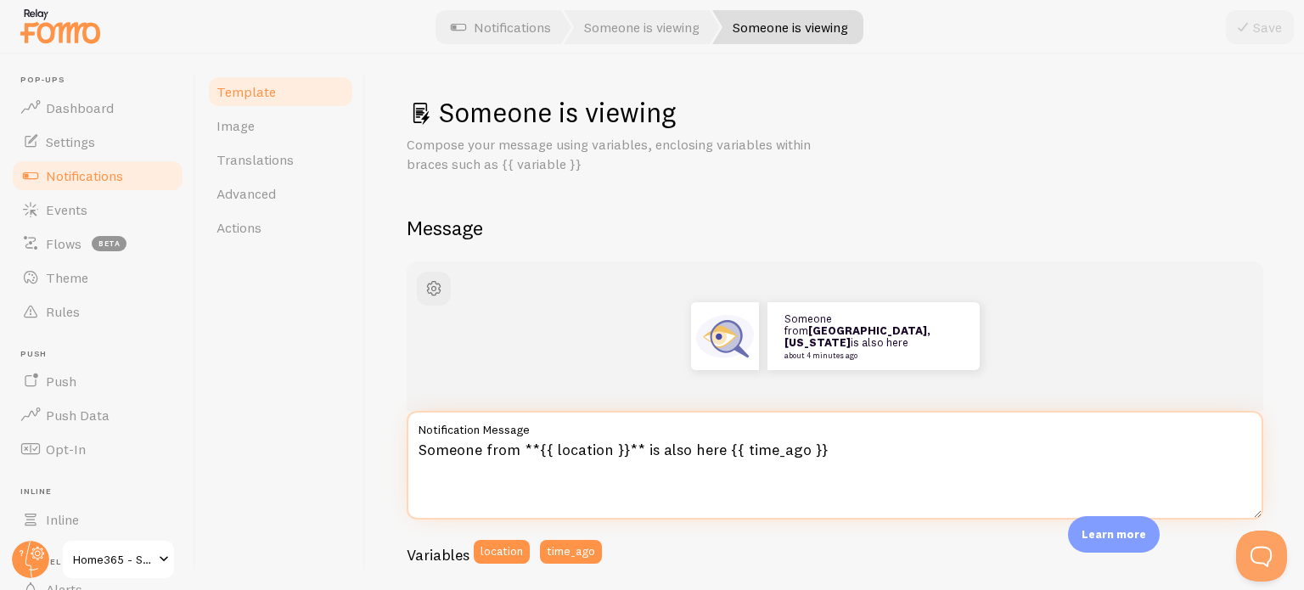
click at [543, 481] on textarea "Someone from **{{ location }}** is also here {{ time_ago }}" at bounding box center [835, 465] width 857 height 109
click at [515, 449] on textarea "Someone from **{{ location }}** is also here {{ time_ago }}" at bounding box center [835, 465] width 857 height 109
drag, startPoint x: 515, startPoint y: 449, endPoint x: 404, endPoint y: 447, distance: 110.4
click at [404, 447] on div "Someone is viewing Compose your message using variables, enclosing variables wi…" at bounding box center [835, 322] width 938 height 536
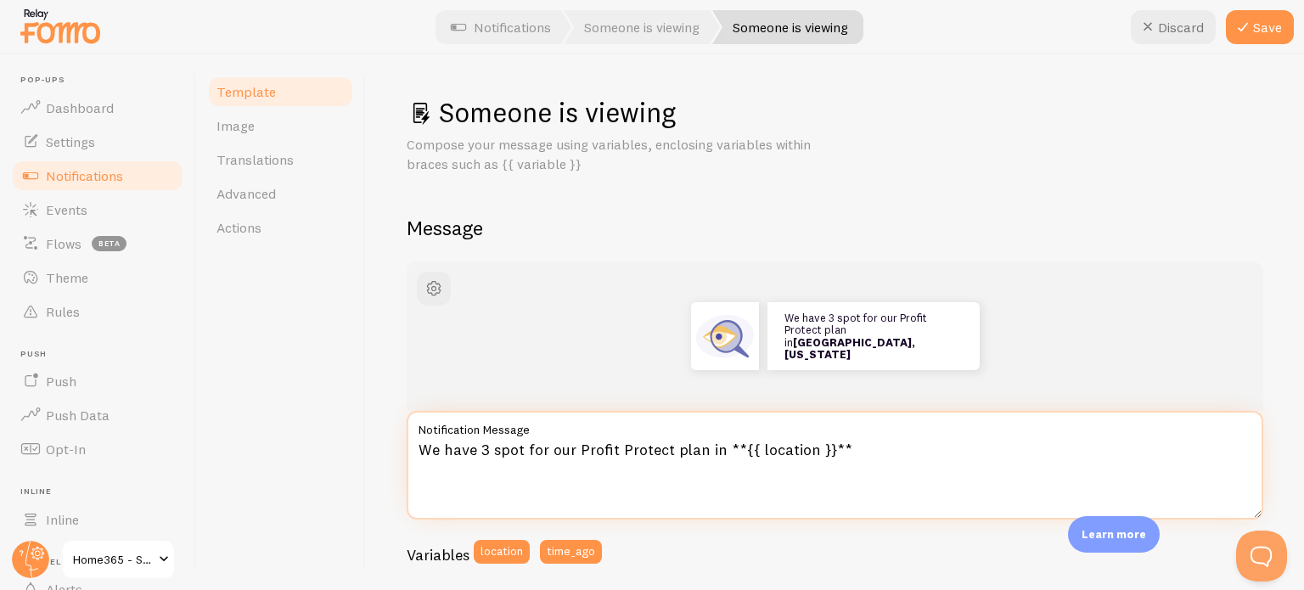
click at [520, 450] on textarea "We have 3 spot for our Profit Protect plan in **{{ location }}**" at bounding box center [835, 465] width 857 height 109
click at [736, 470] on textarea "We have 3 spots for our Profit Protect plan in **{{ location }}**" at bounding box center [835, 465] width 857 height 109
drag, startPoint x: 712, startPoint y: 447, endPoint x: 404, endPoint y: 447, distance: 308.2
click at [404, 447] on div "Someone is viewing Compose your message using variables, enclosing variables wi…" at bounding box center [835, 322] width 938 height 536
paste textarea "Only 3 spots left for Profit Protect in"
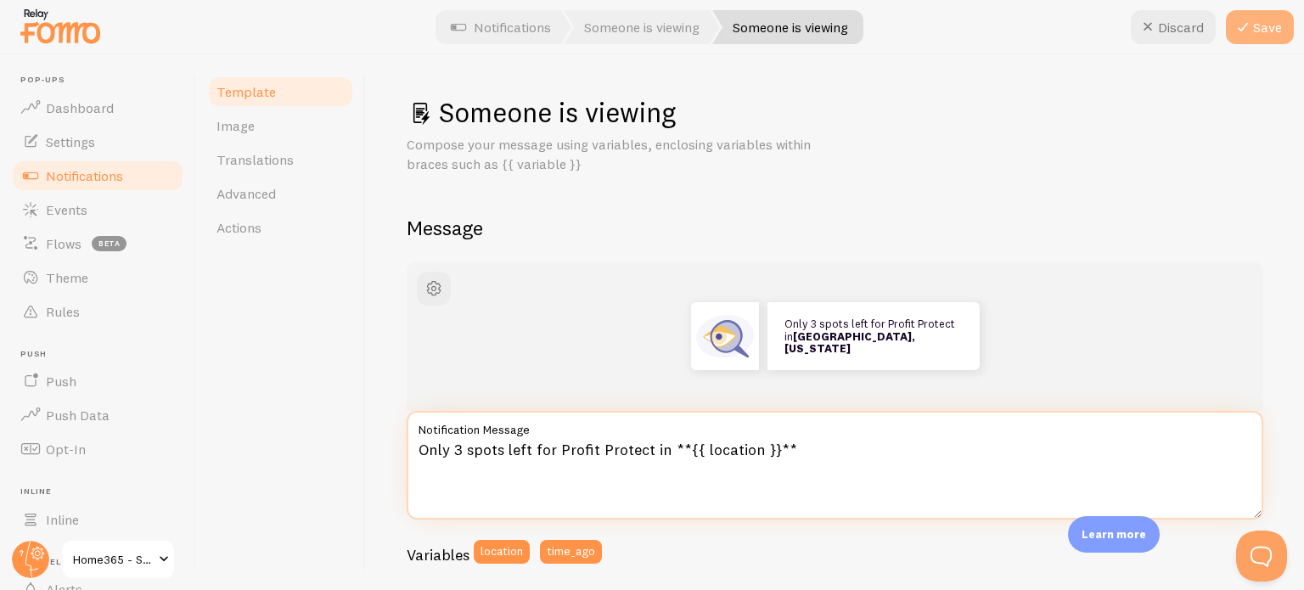
type textarea "Only 3 spots left for Profit Protect in **{{ location }}**"
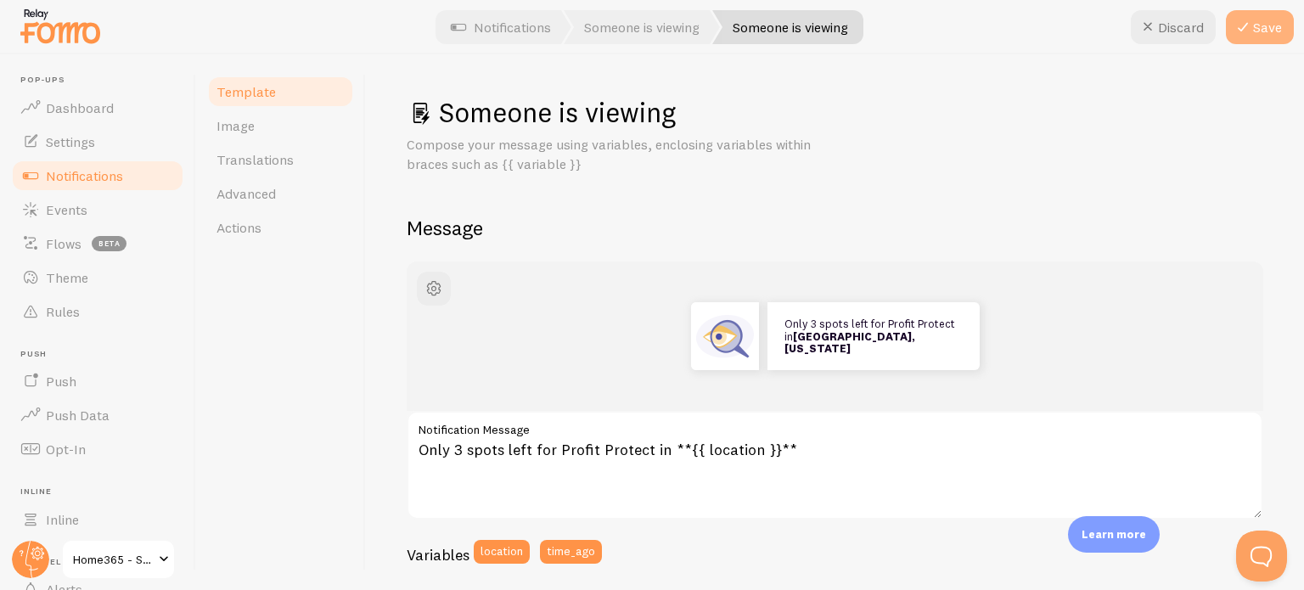
click at [1244, 32] on icon at bounding box center [1243, 27] width 20 height 20
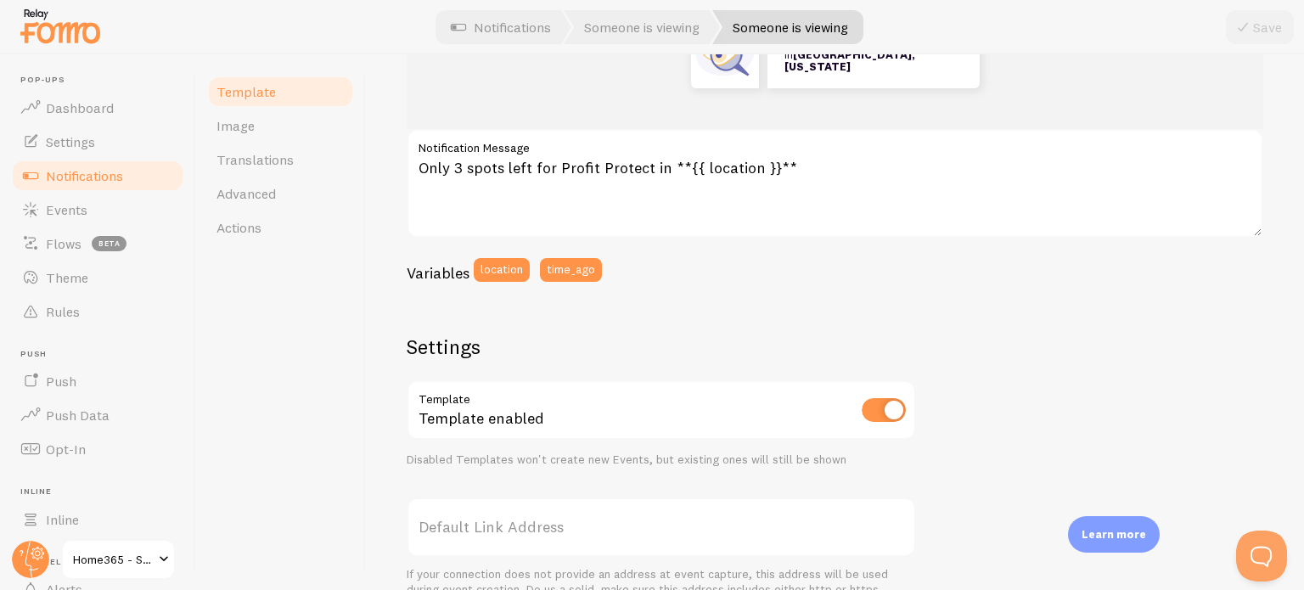
scroll to position [170, 0]
